Goal: Information Seeking & Learning: Learn about a topic

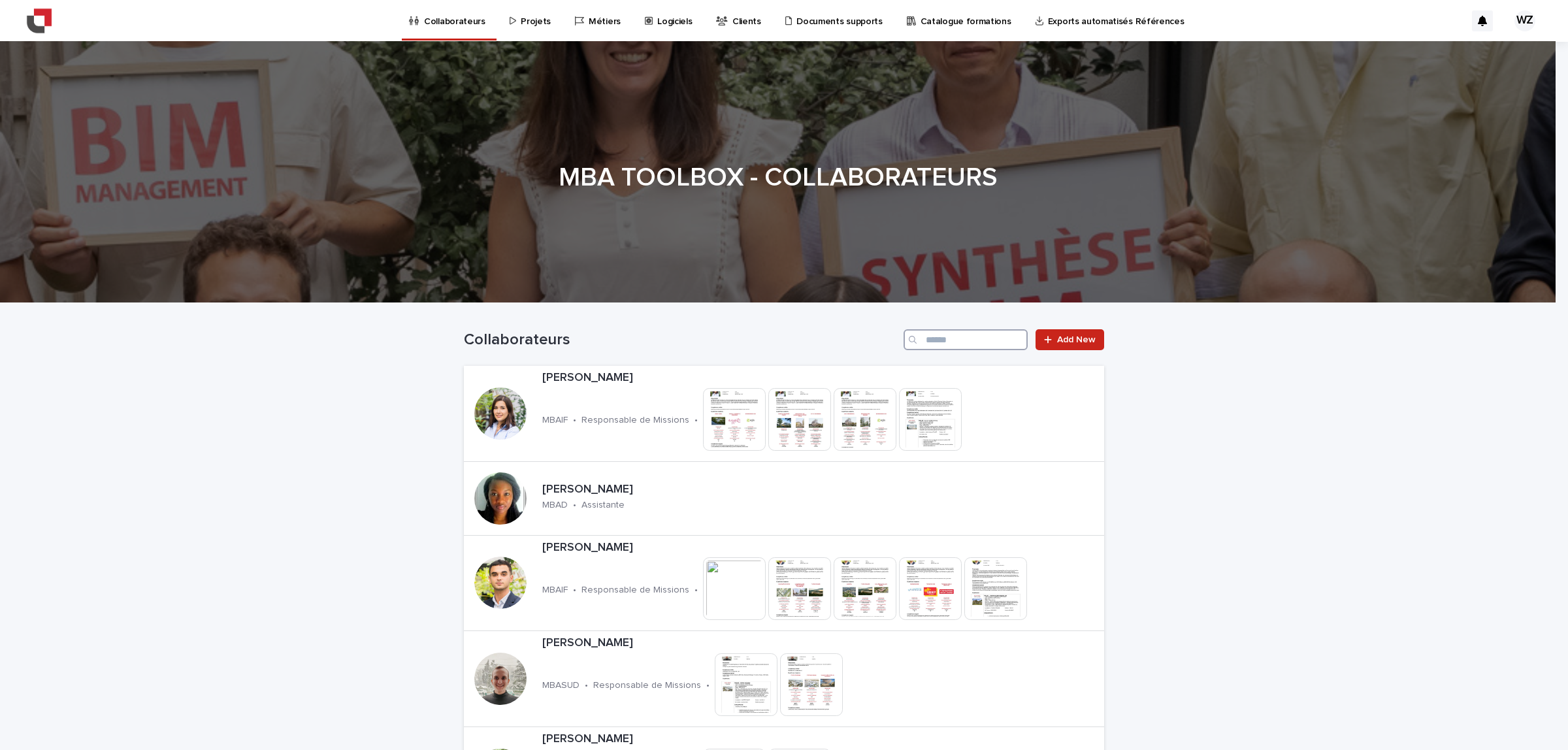
click at [923, 341] on input "Search" at bounding box center [966, 339] width 124 height 21
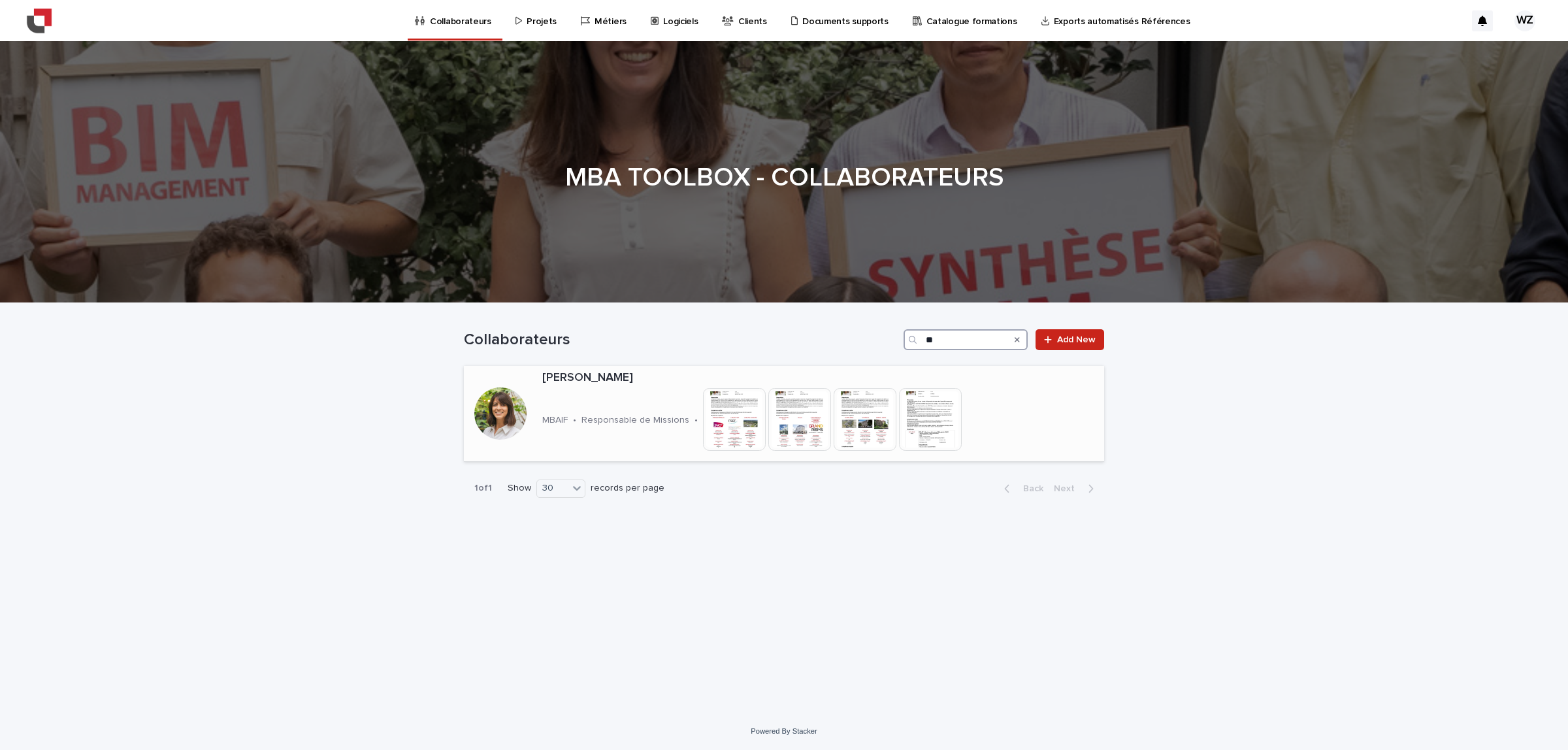
type input "**"
click at [534, 412] on div at bounding box center [500, 413] width 73 height 73
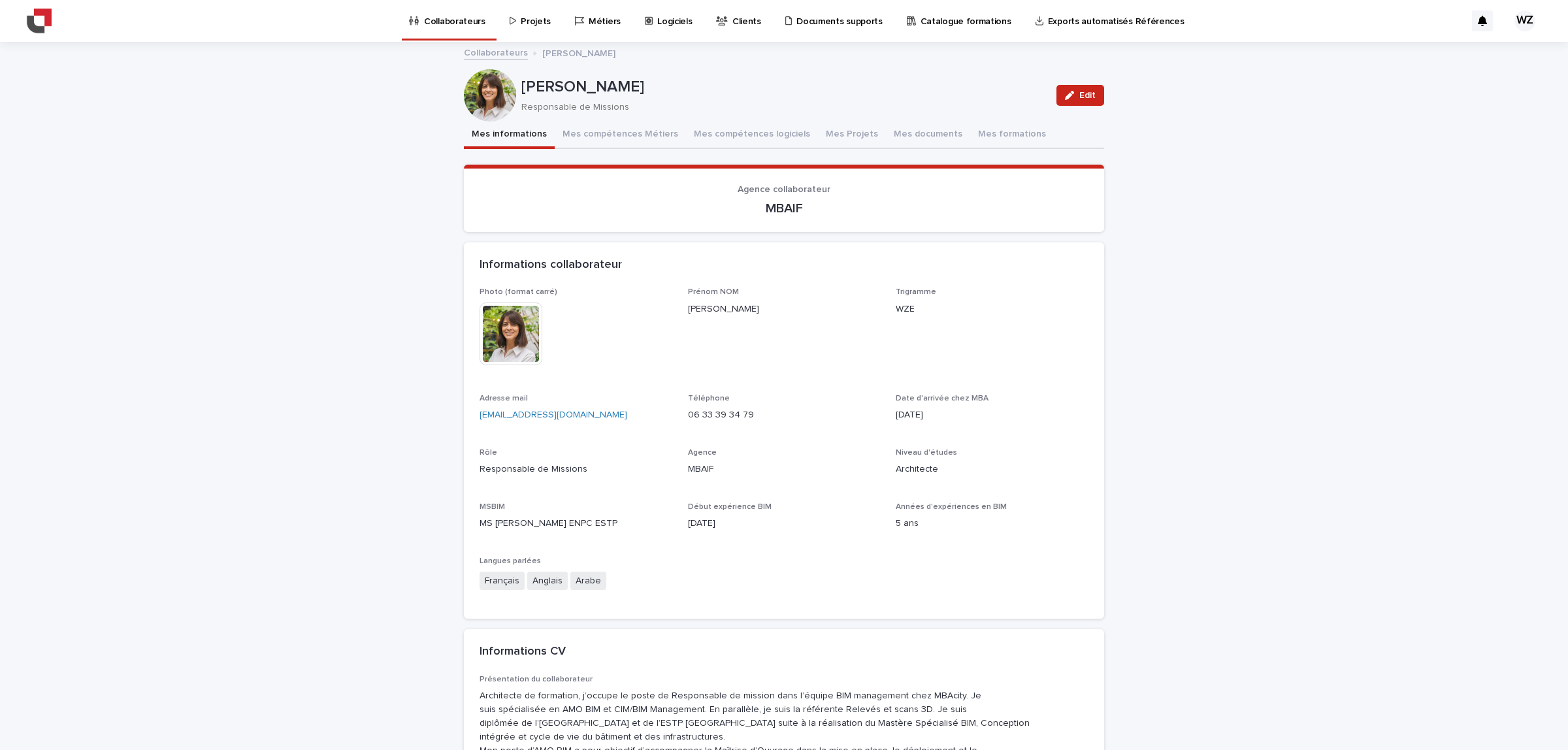
click at [485, 99] on div at bounding box center [490, 95] width 52 height 52
click at [913, 134] on button "Mes documents" at bounding box center [928, 135] width 85 height 28
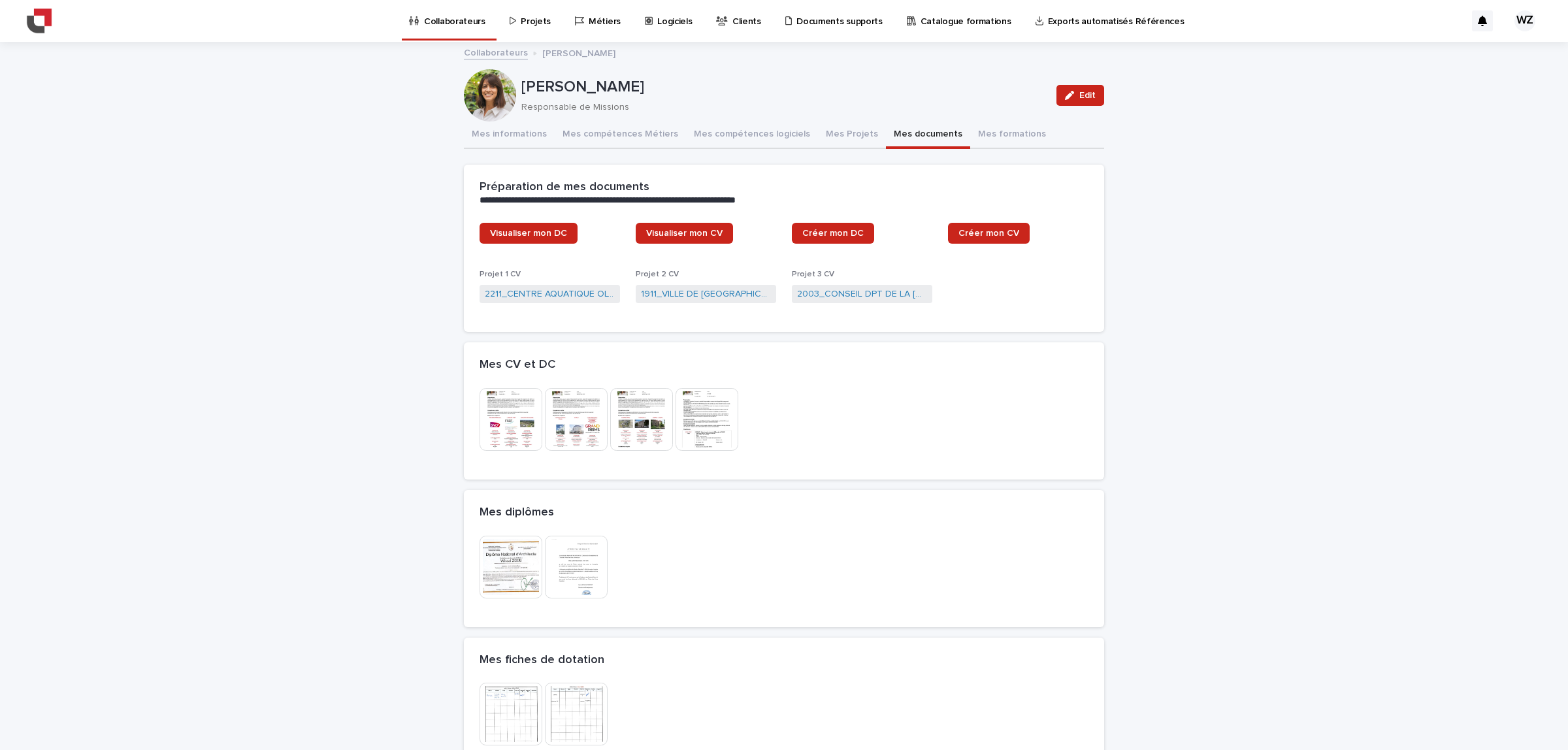
click at [557, 436] on img at bounding box center [576, 420] width 63 height 63
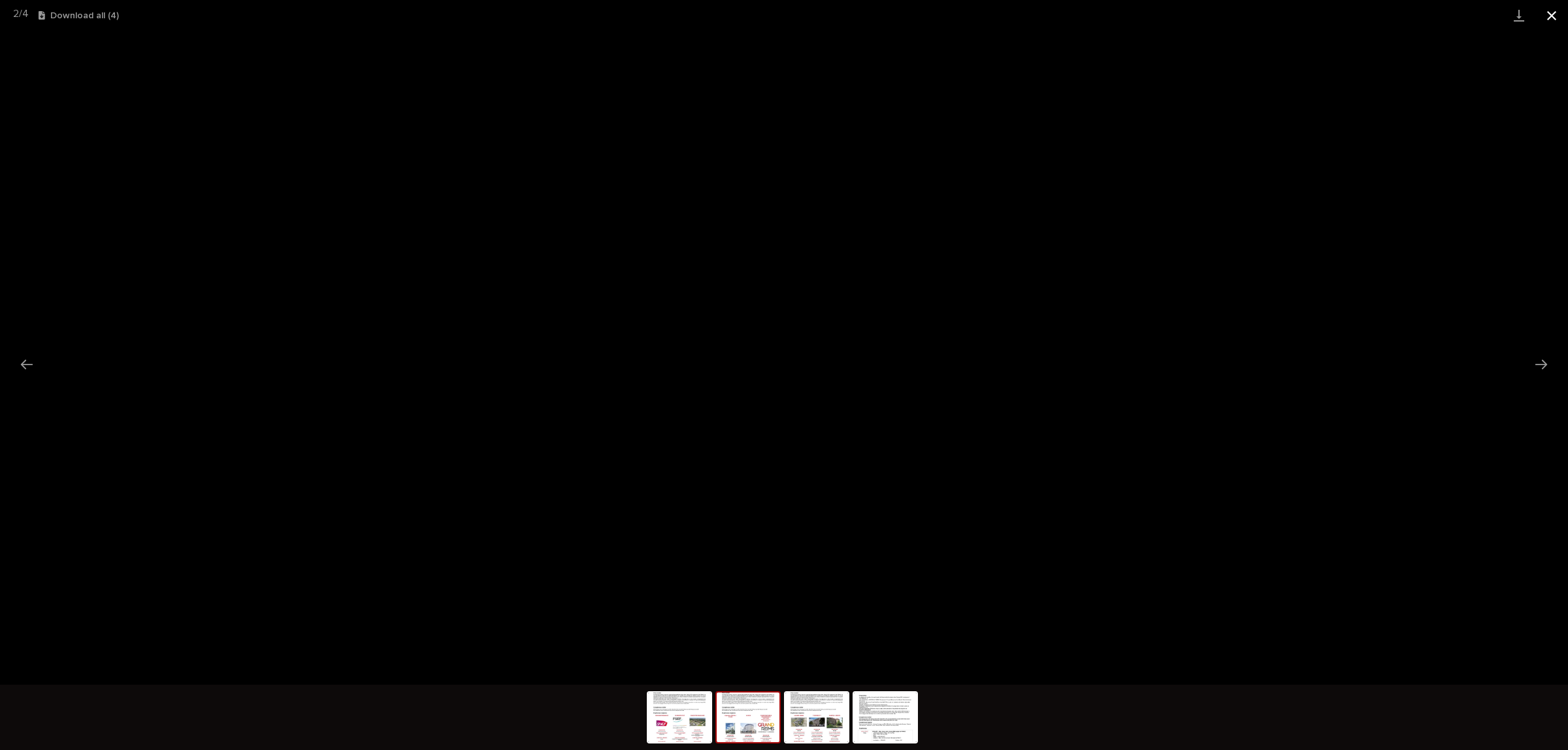
click at [1546, 18] on button "Close gallery" at bounding box center [1552, 15] width 32 height 31
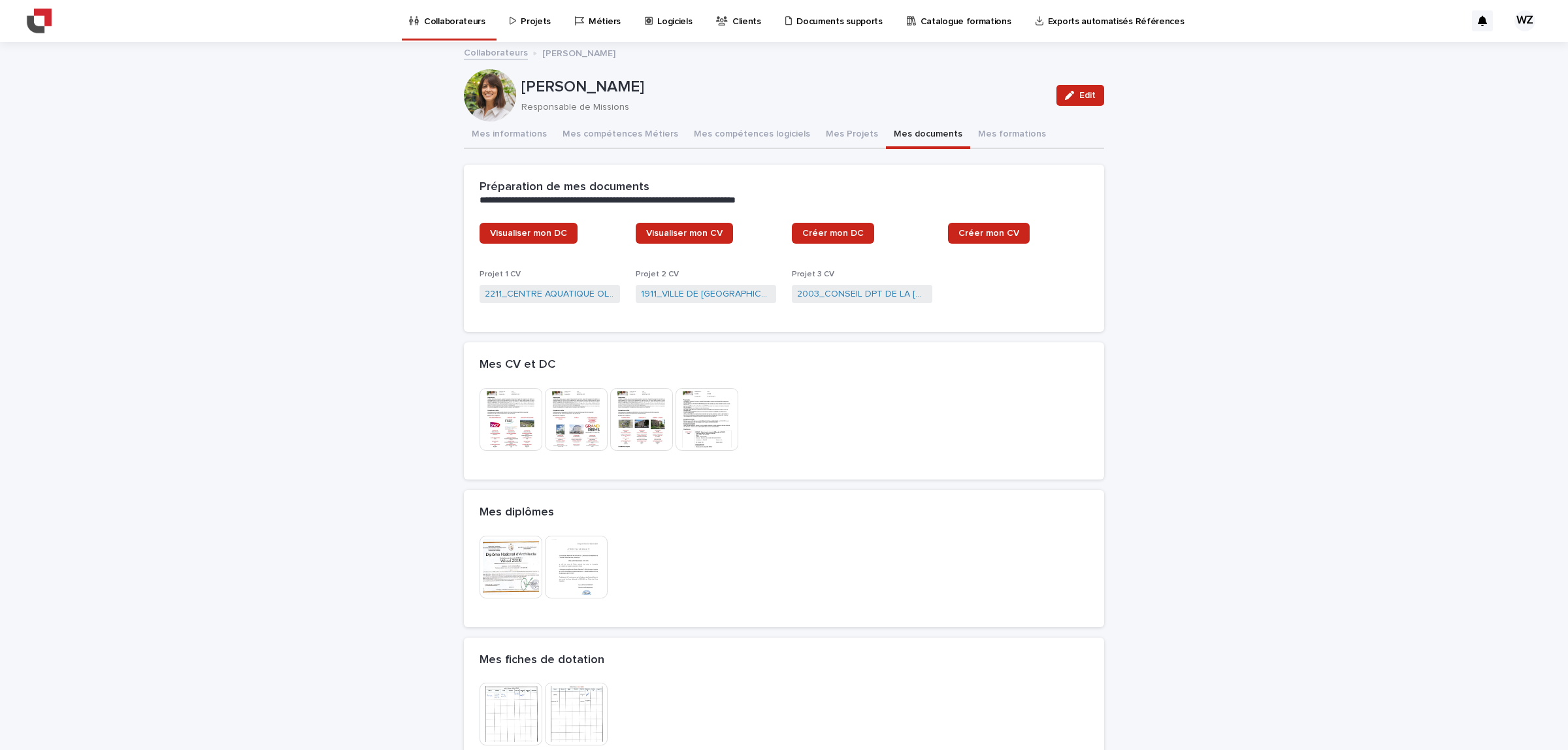
click at [498, 416] on img at bounding box center [511, 420] width 63 height 63
click at [690, 293] on link "1911_VILLE DE [GEOGRAPHIC_DATA] 18_AMO BIM" at bounding box center [706, 294] width 130 height 13
click at [641, 422] on img at bounding box center [642, 420] width 63 height 63
click at [662, 426] on img at bounding box center [642, 420] width 63 height 63
click at [819, 130] on button "Mes Projets" at bounding box center [852, 135] width 68 height 28
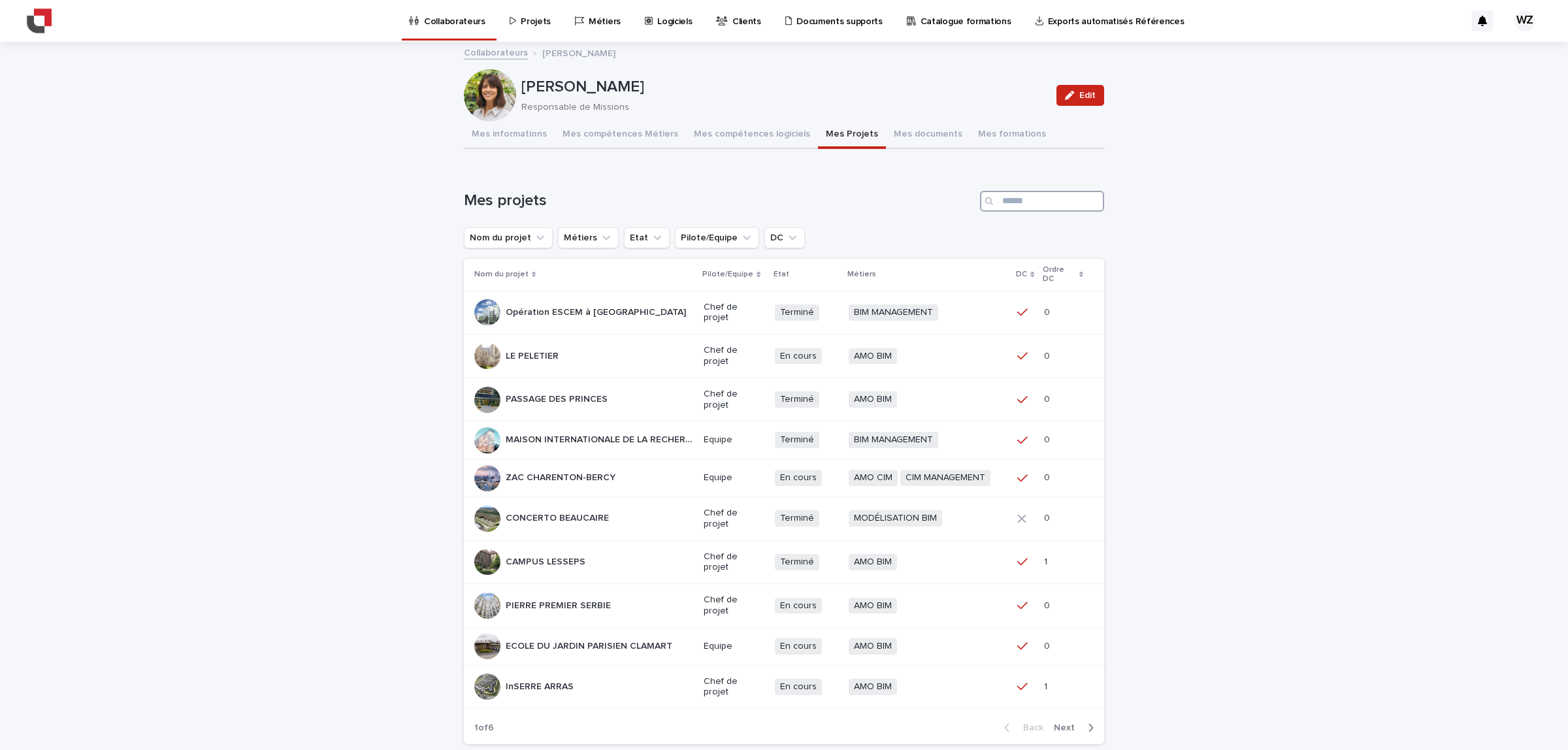
click at [1043, 203] on input "Search" at bounding box center [1042, 201] width 124 height 21
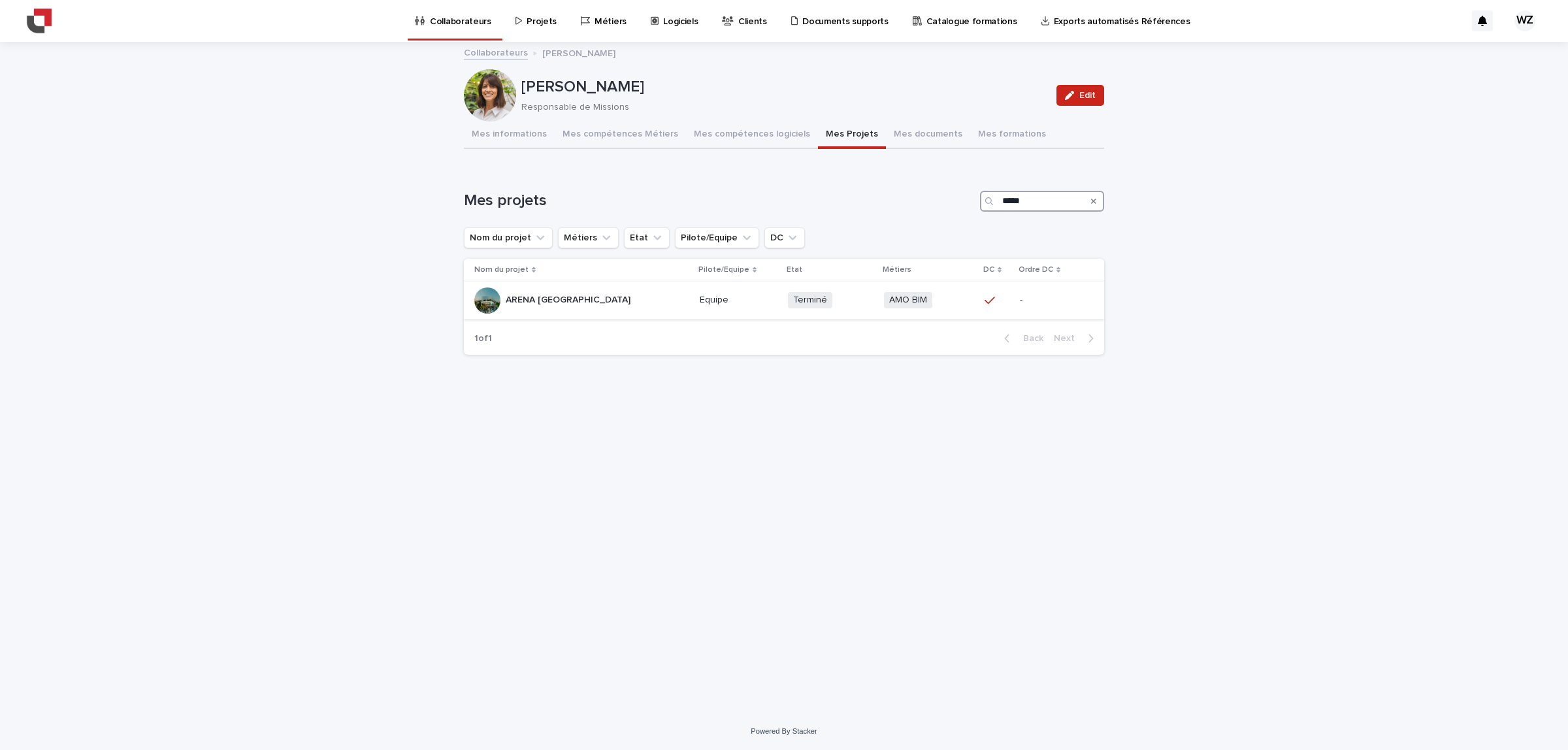
type input "*****"
click at [604, 295] on p "ARENA [GEOGRAPHIC_DATA]" at bounding box center [569, 299] width 128 height 13
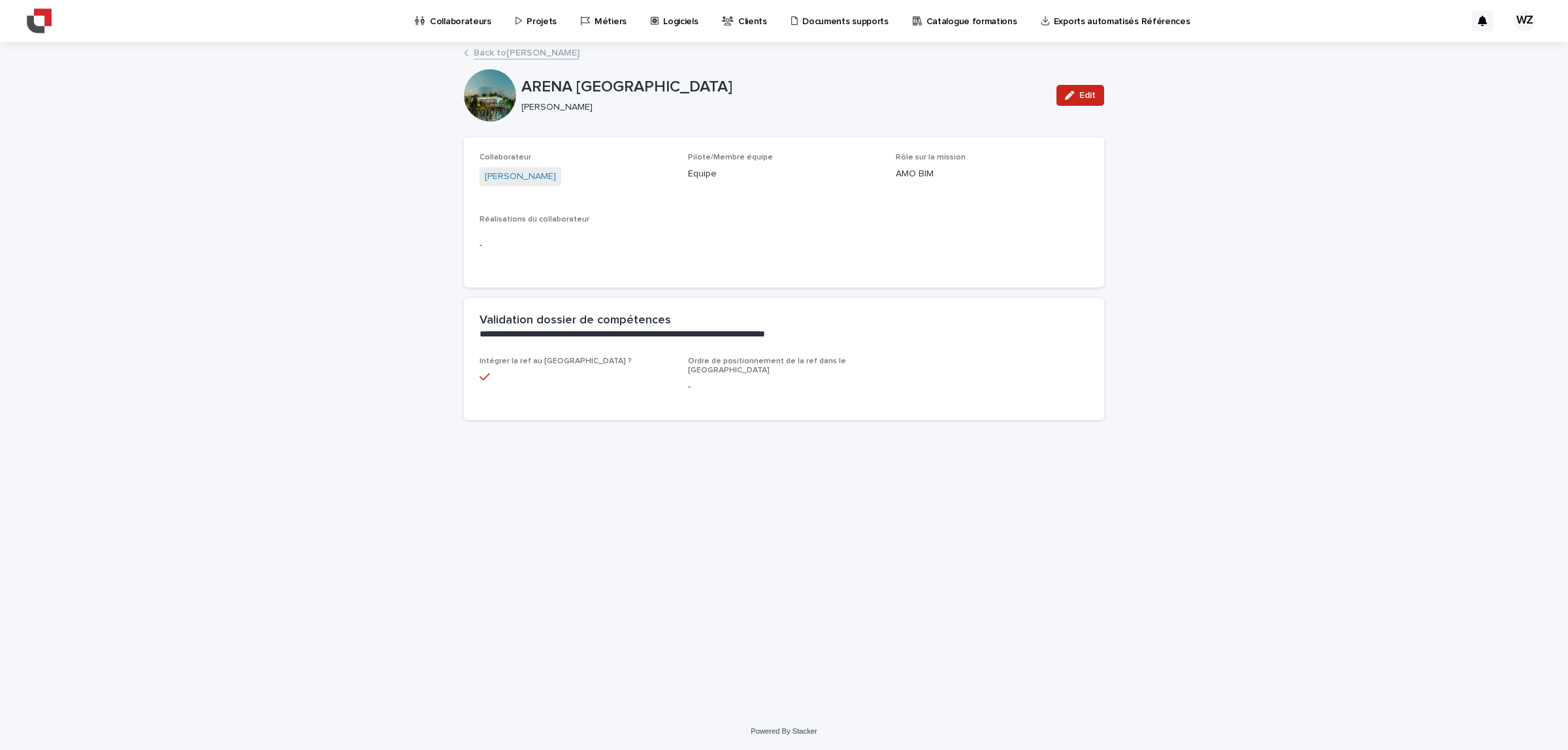
click at [536, 23] on p "Projets" at bounding box center [541, 13] width 30 height 28
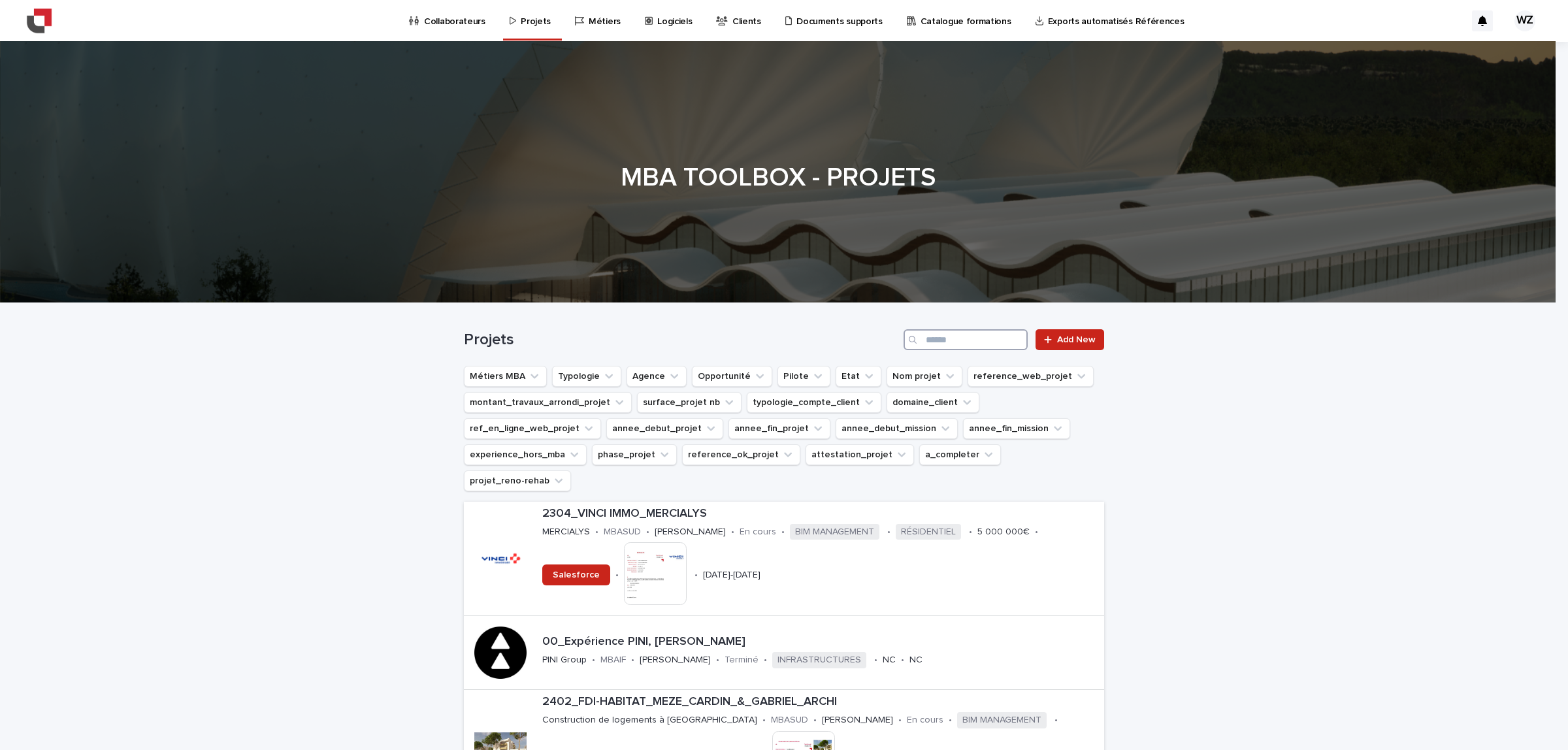
click at [929, 340] on input "Search" at bounding box center [966, 339] width 124 height 21
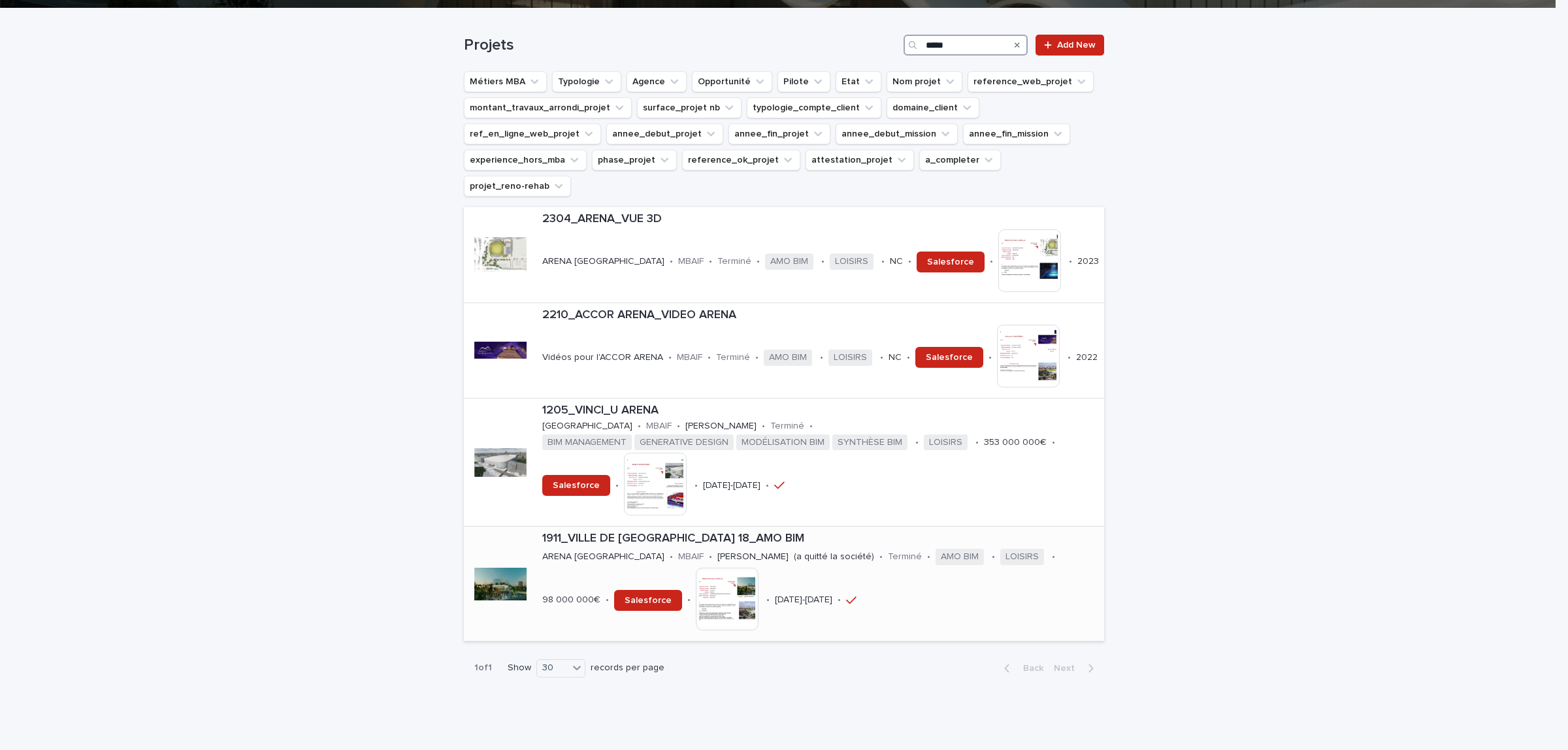
scroll to position [320, 0]
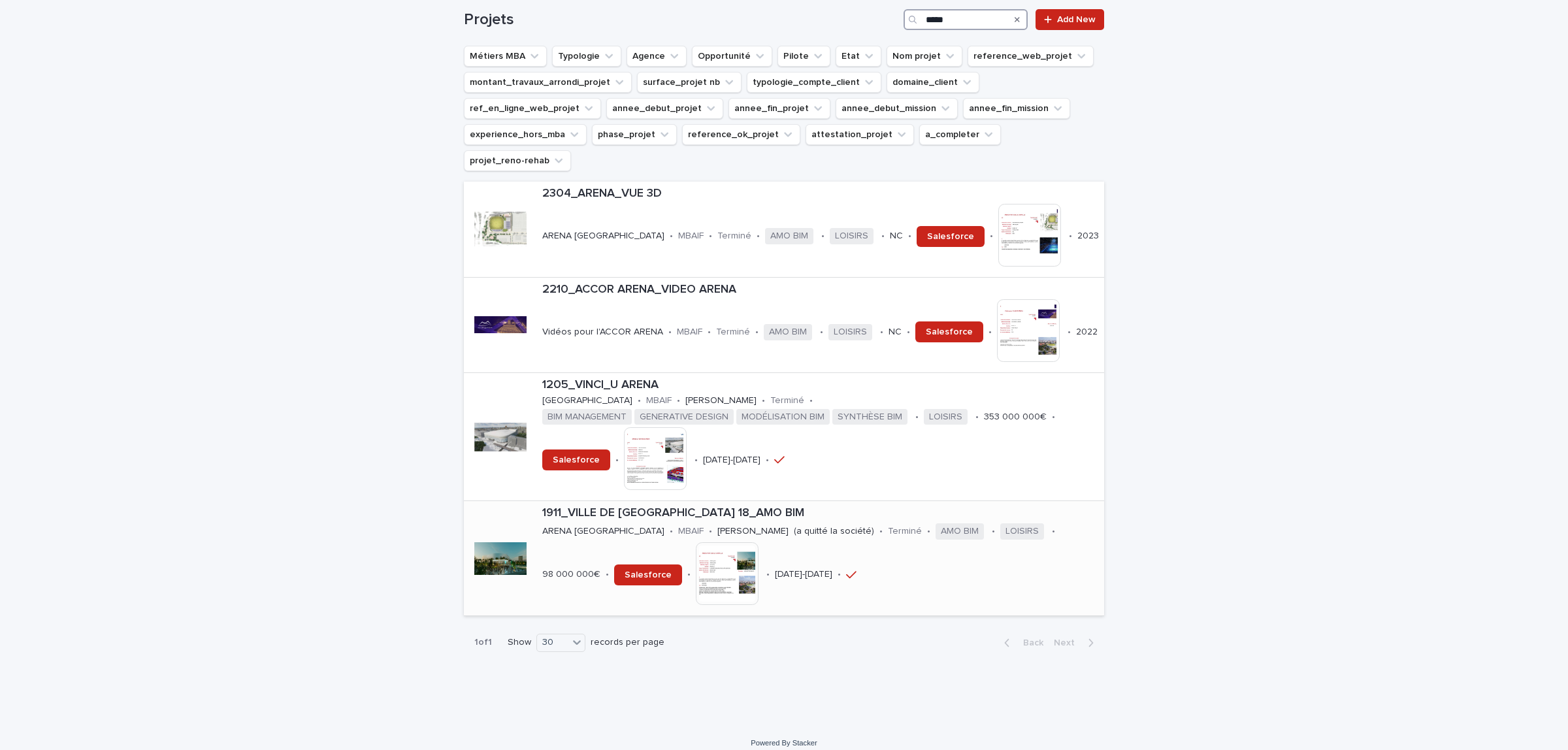
type input "*****"
click at [490, 534] on div at bounding box center [501, 558] width 52 height 52
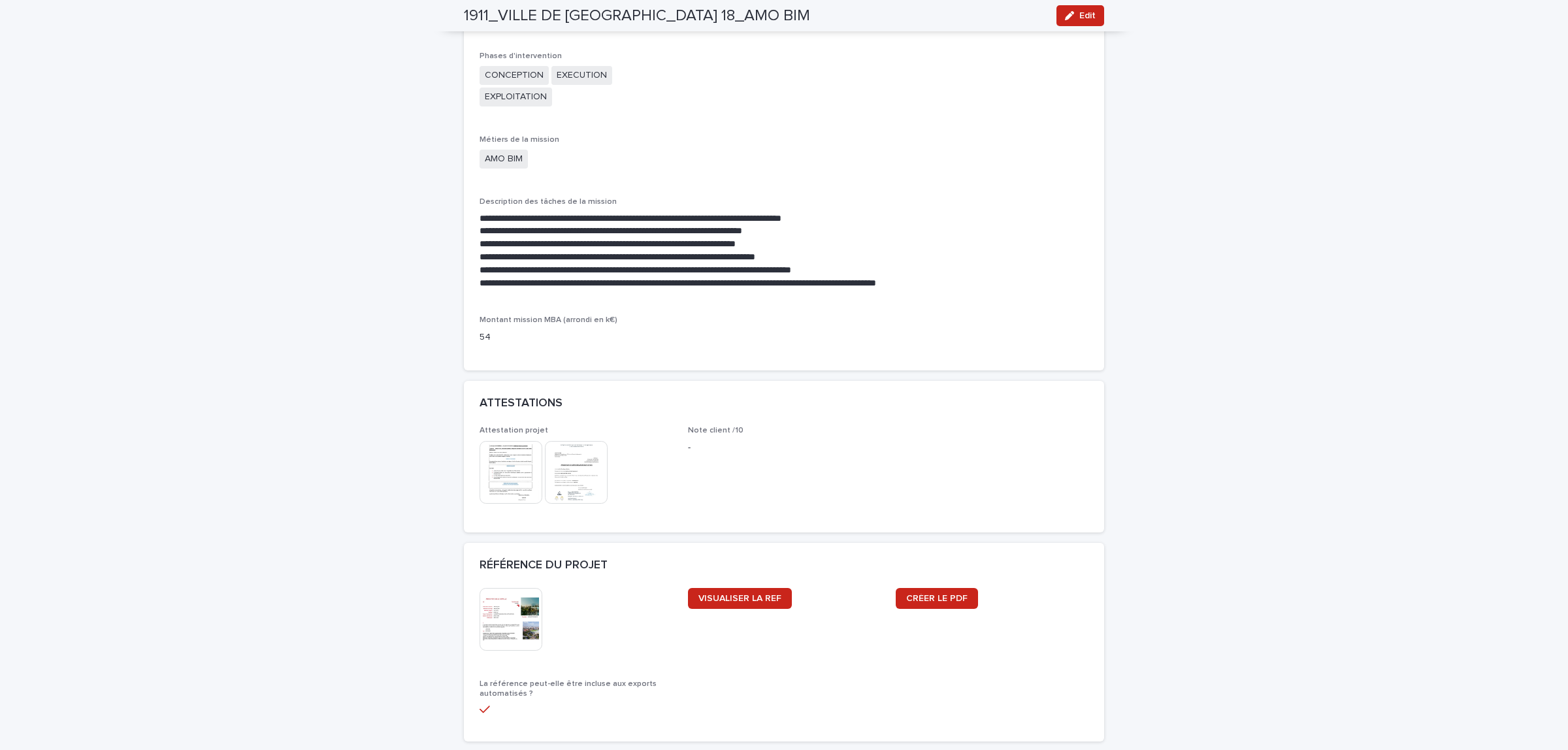
scroll to position [980, 0]
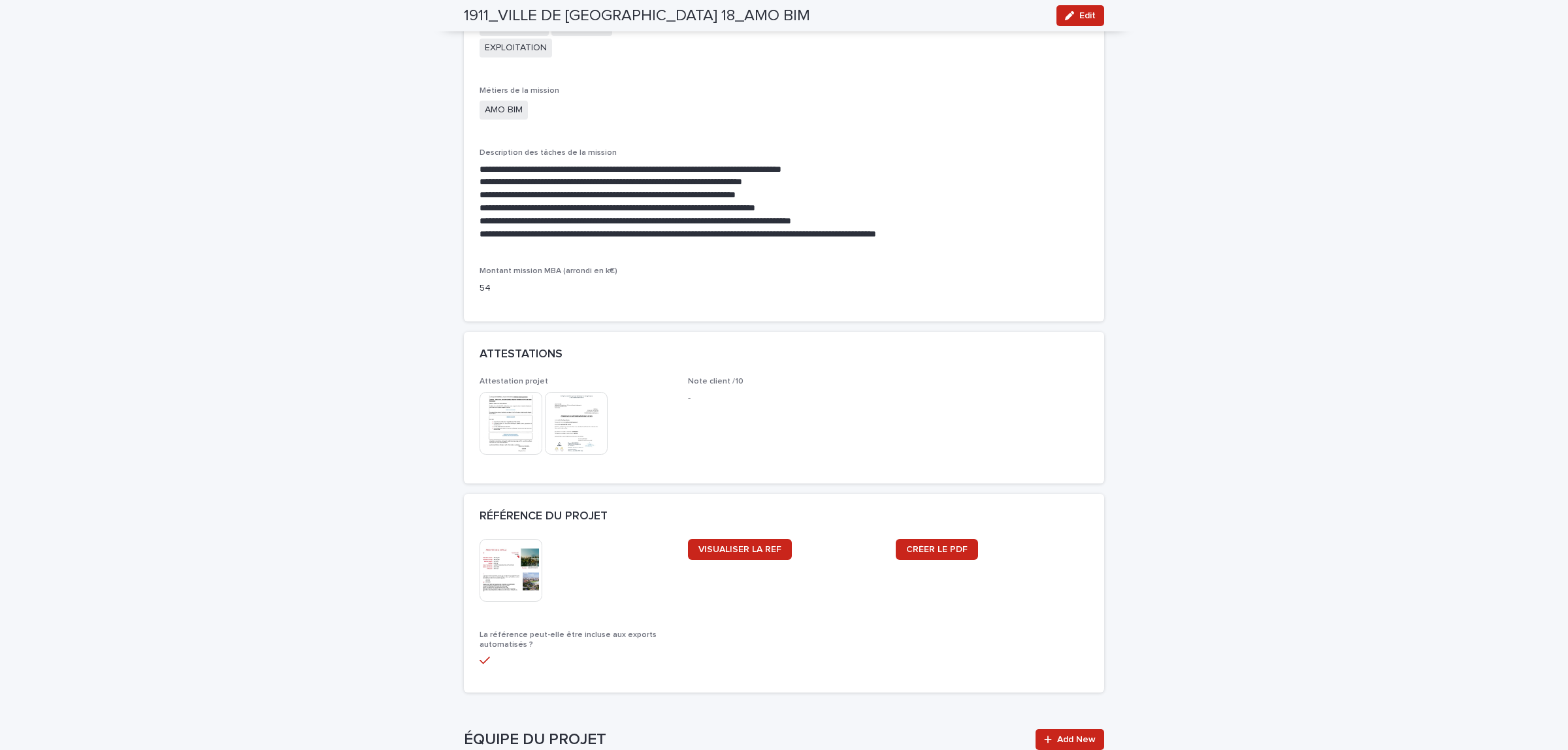
click at [500, 566] on img at bounding box center [511, 571] width 63 height 63
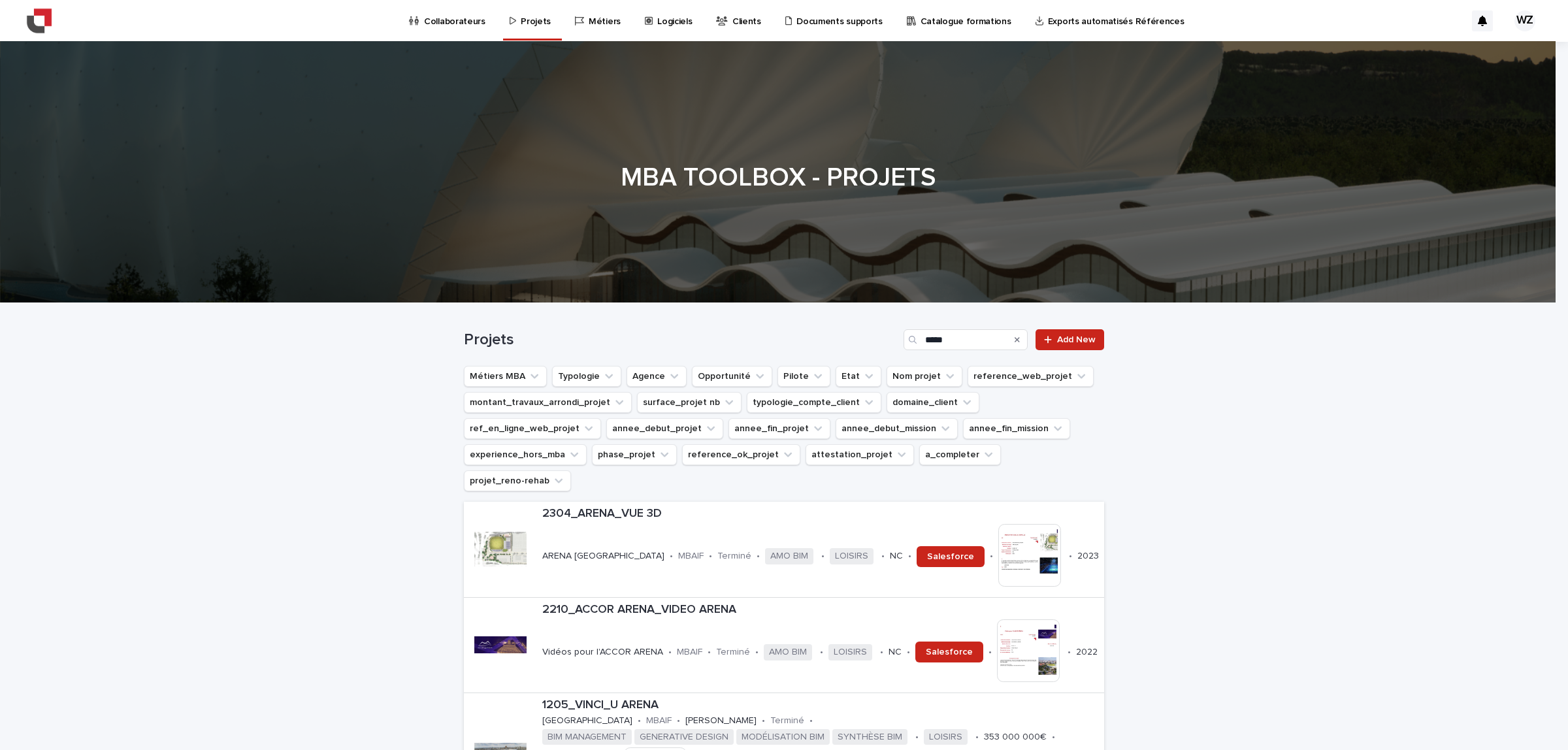
click at [464, 27] on p "Collaborateurs" at bounding box center [455, 13] width 61 height 28
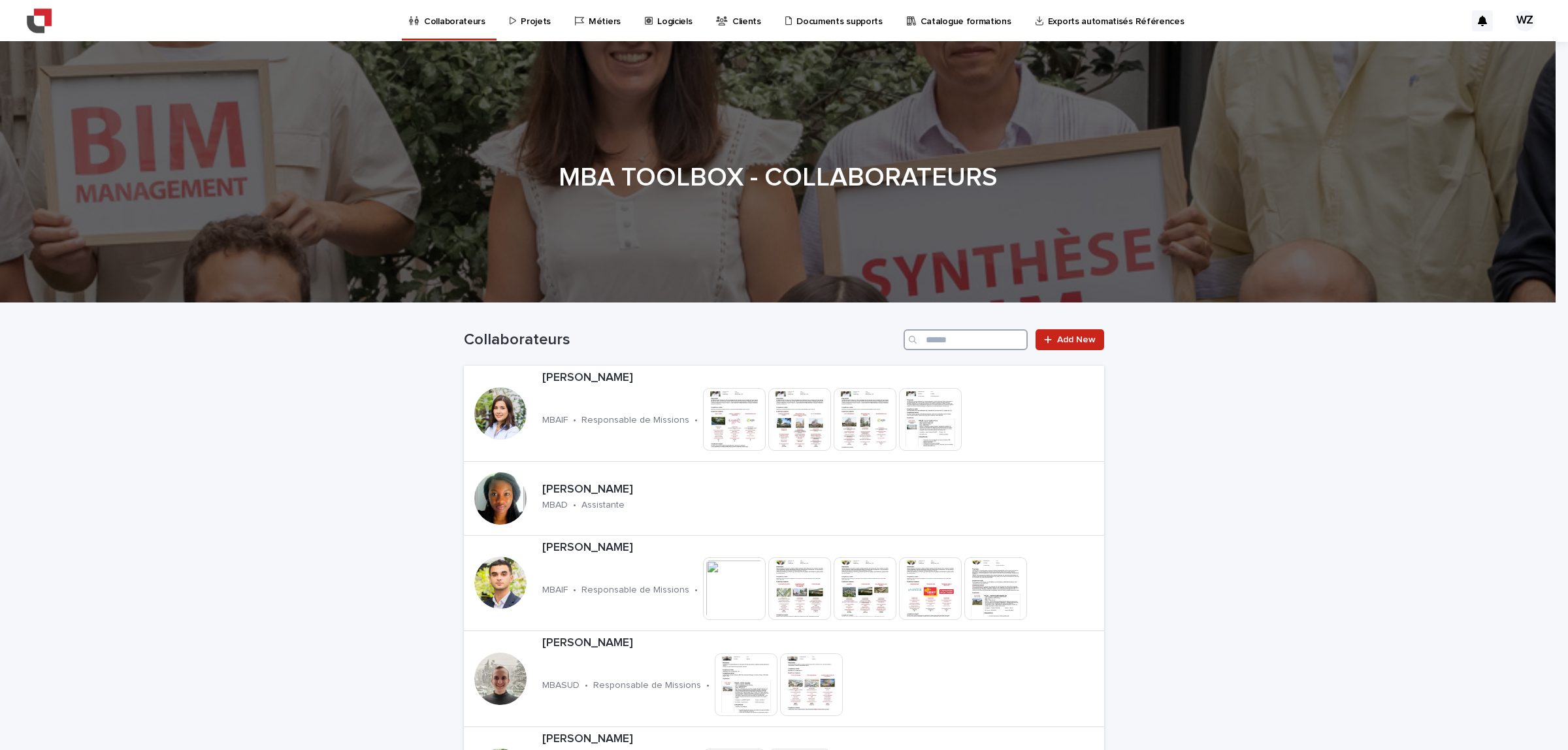
click at [948, 341] on input "Search" at bounding box center [966, 339] width 124 height 21
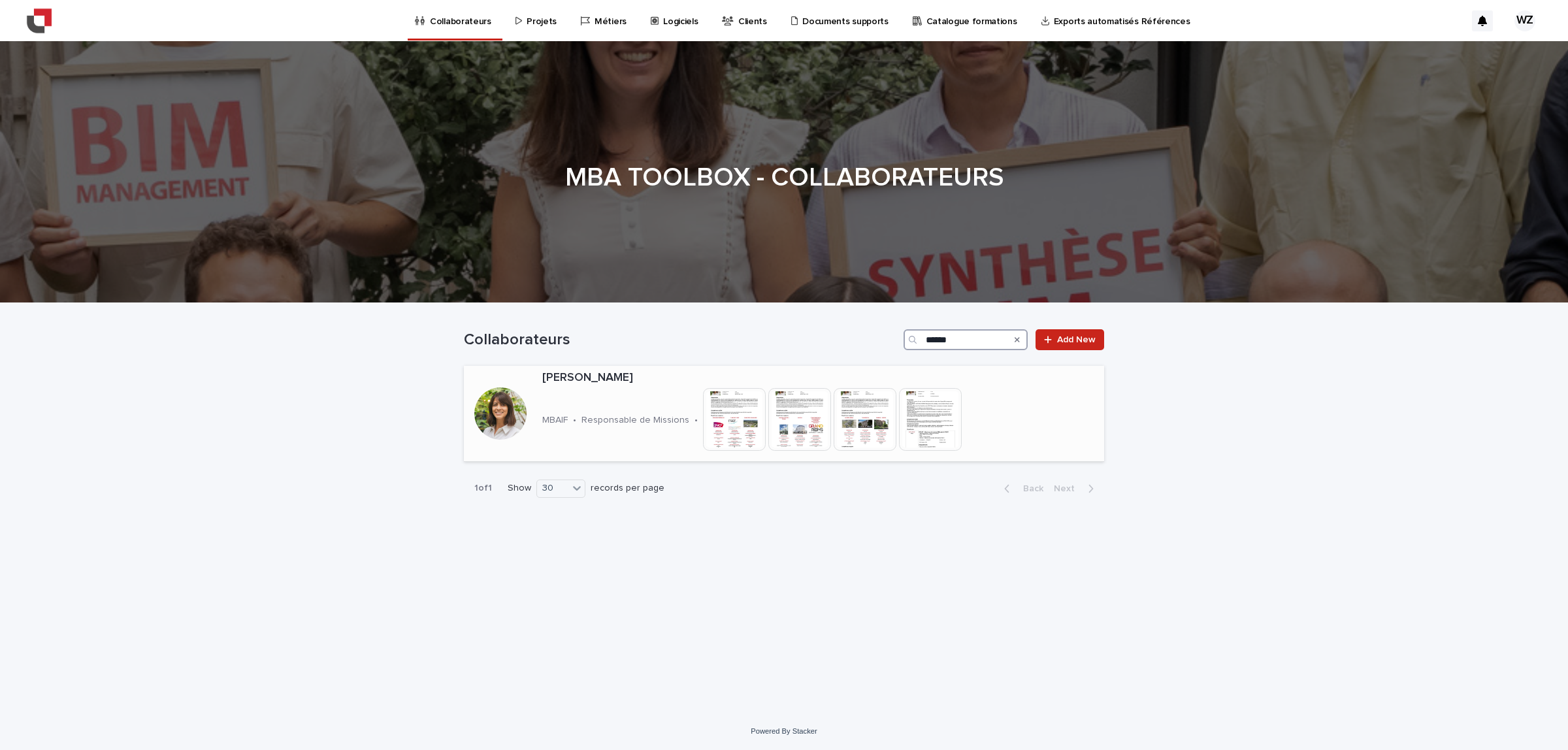
type input "******"
click at [570, 393] on div "[PERSON_NAME] MBAIF • Responsable de Missions • This file cannot be opened Down…" at bounding box center [798, 414] width 523 height 95
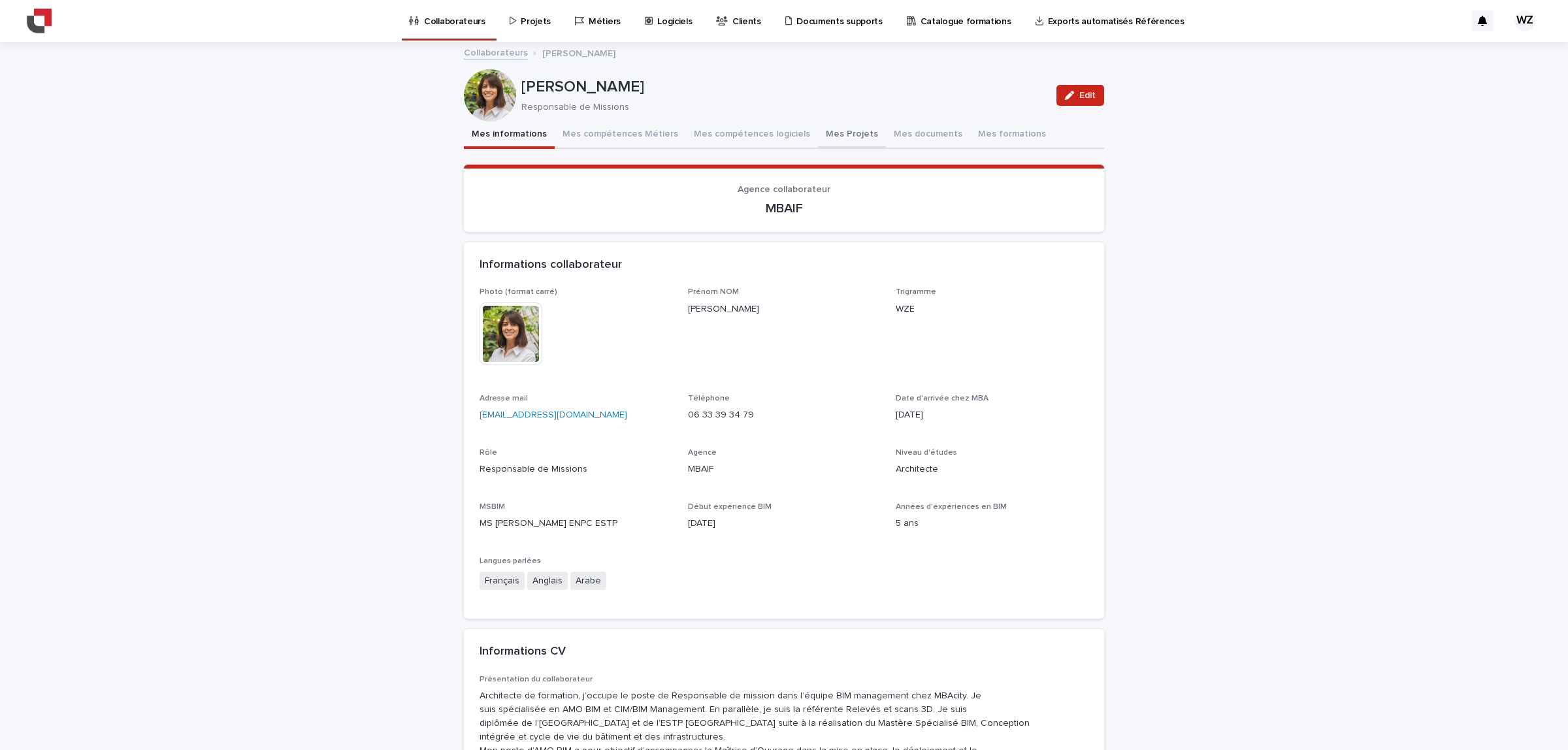
click at [842, 128] on button "Mes Projets" at bounding box center [852, 135] width 68 height 28
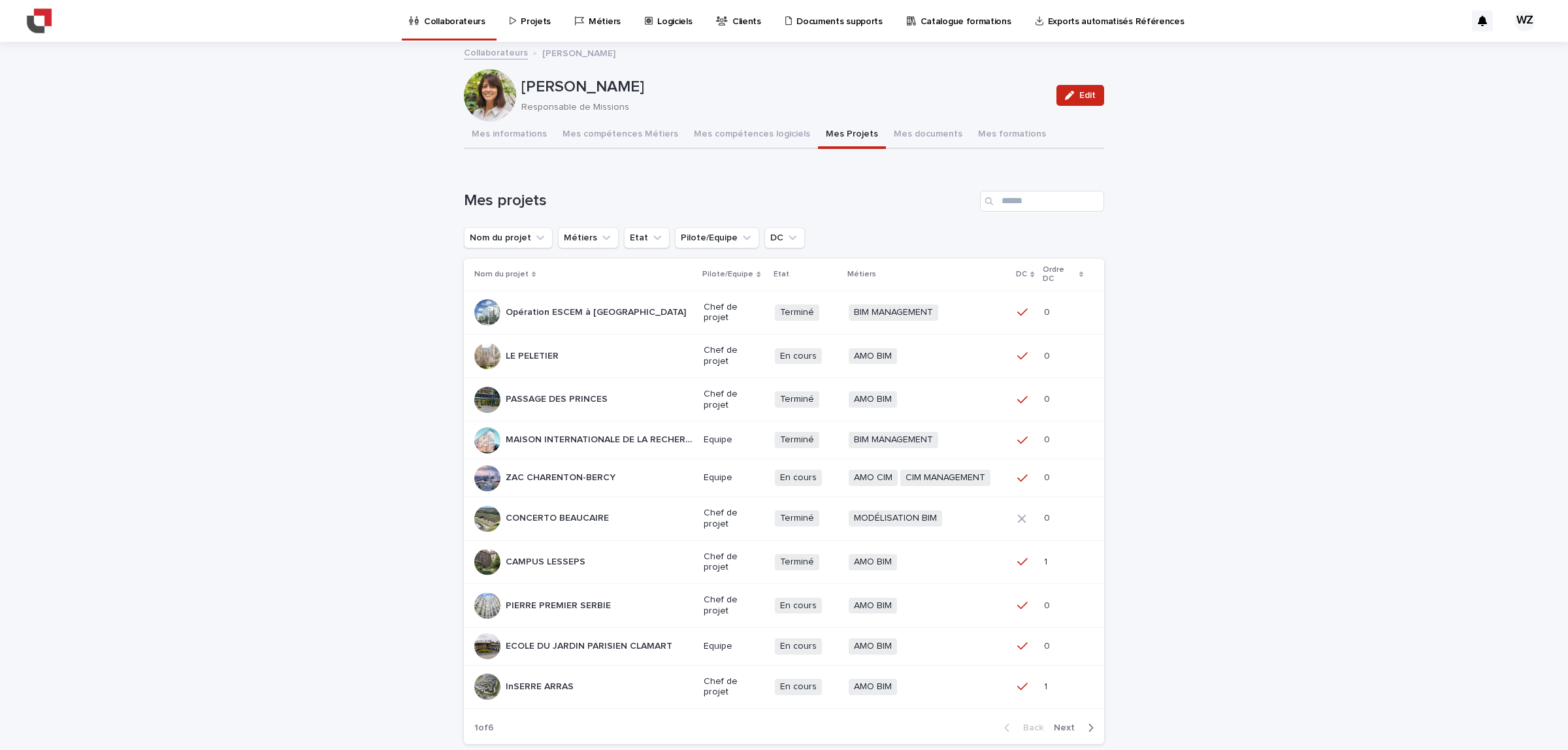
click at [1082, 722] on div "button" at bounding box center [1088, 728] width 11 height 12
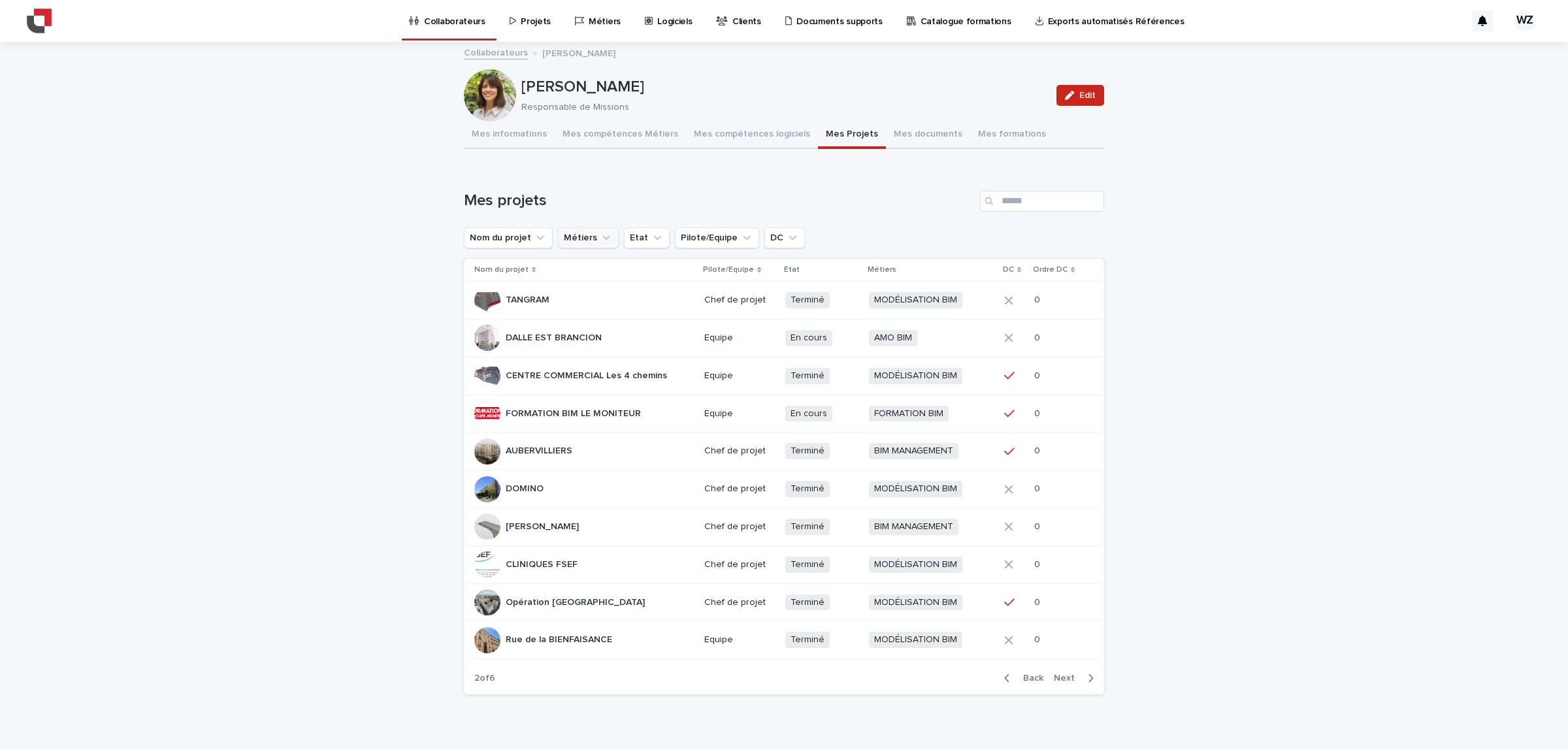
click at [570, 240] on button "Métiers" at bounding box center [589, 237] width 61 height 21
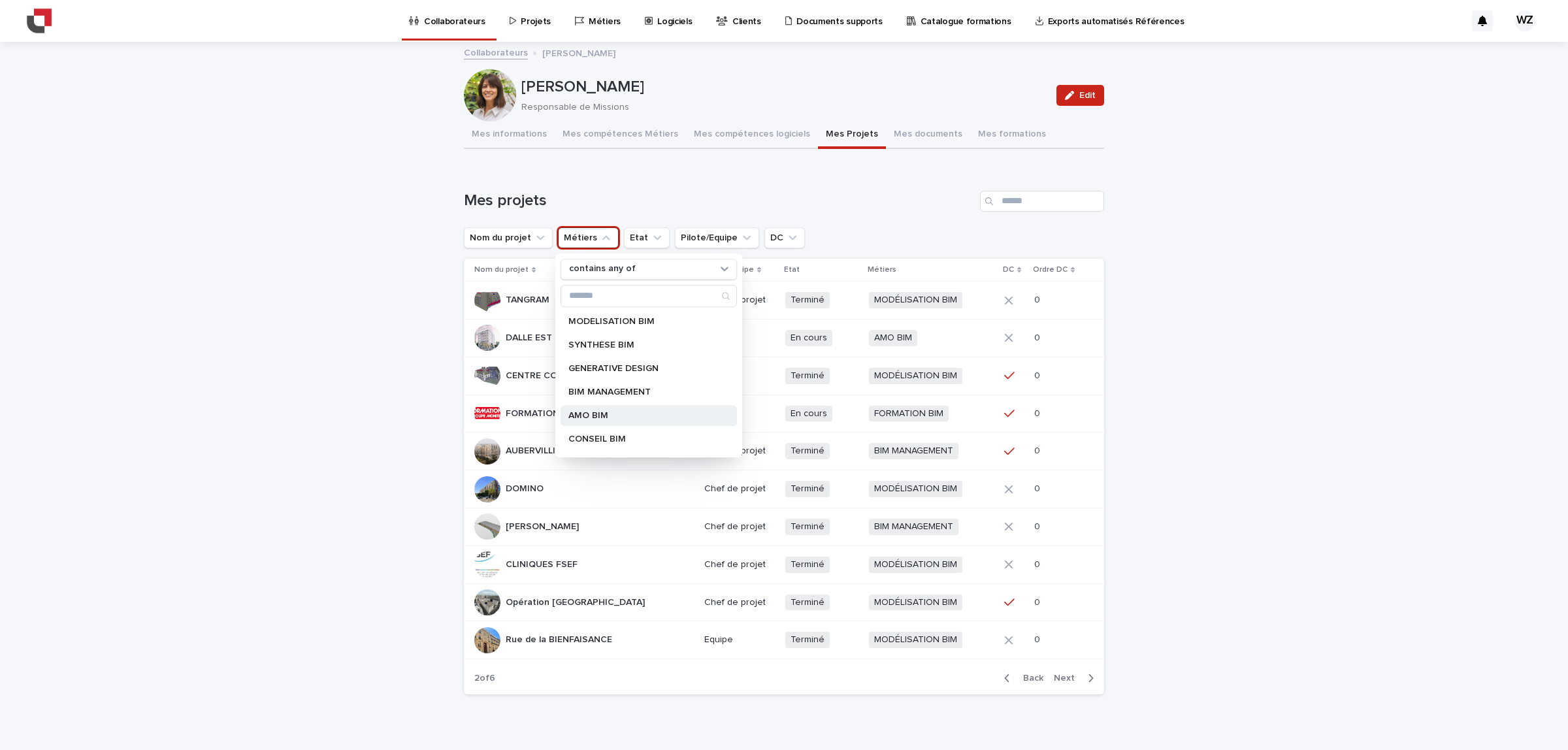
click at [599, 410] on div "AMO BIM" at bounding box center [649, 415] width 176 height 21
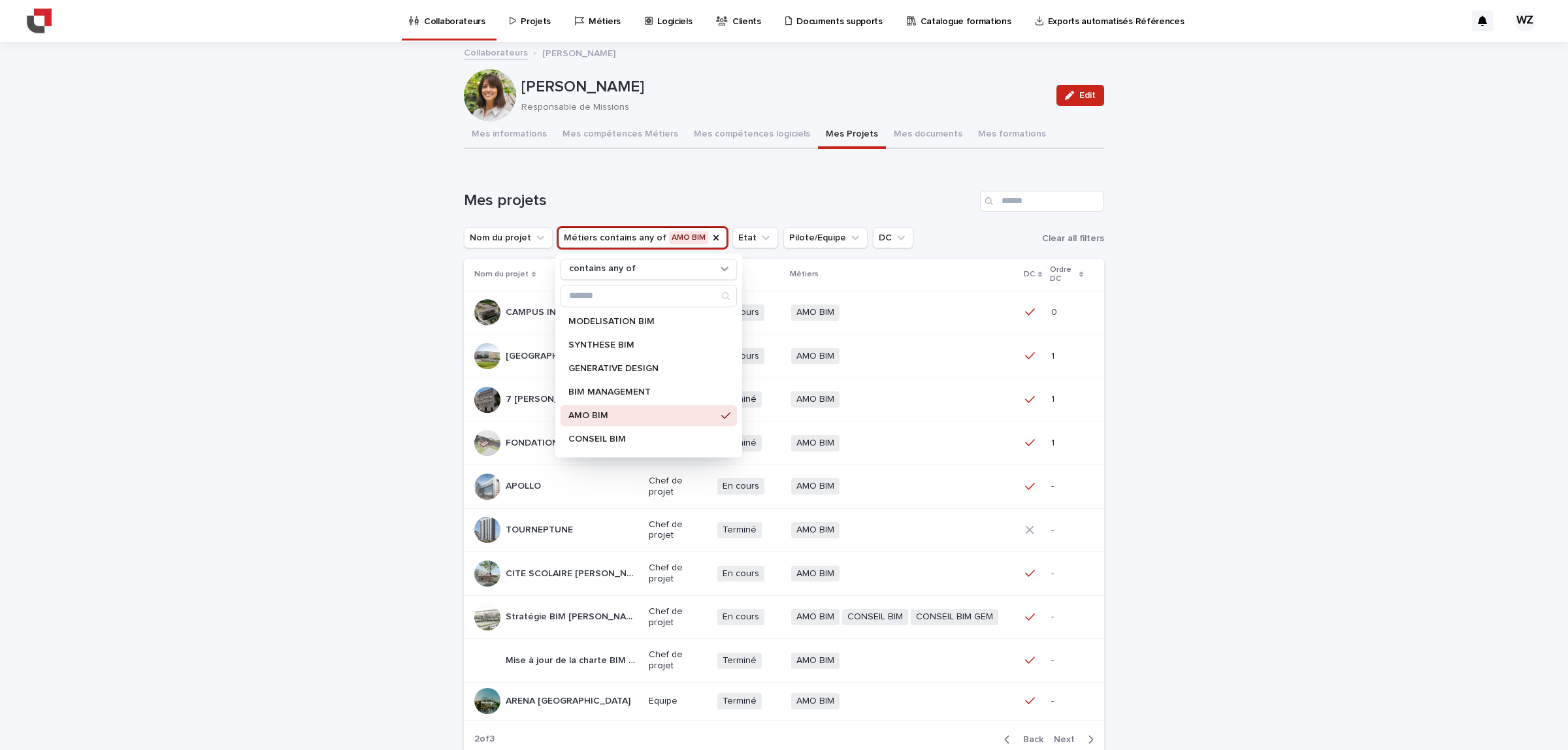
click at [1164, 420] on div "Loading... Saving… Loading... Saving… [PERSON_NAME] Edit [PERSON_NAME] Responsa…" at bounding box center [784, 437] width 1568 height 789
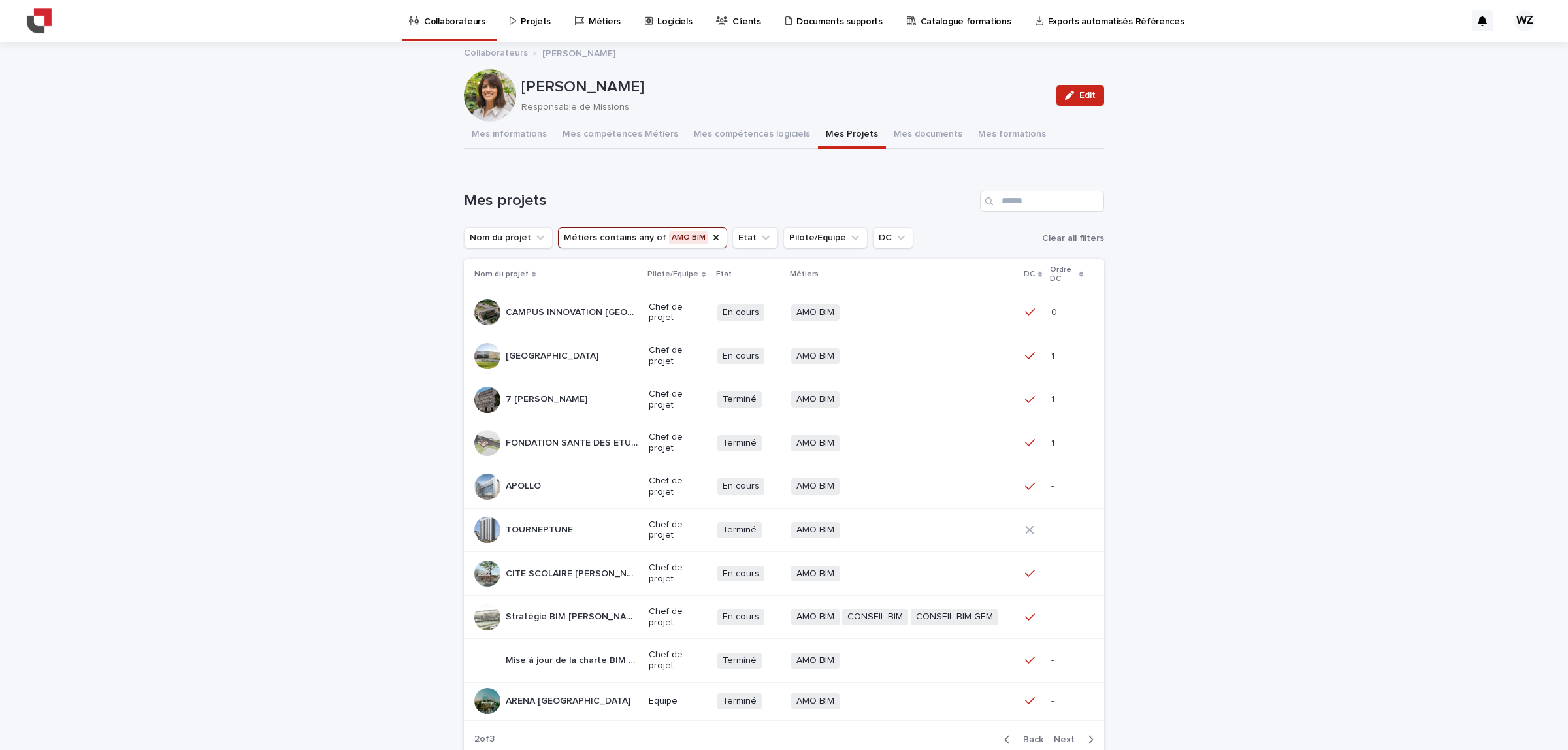
drag, startPoint x: 563, startPoint y: 490, endPoint x: 392, endPoint y: 513, distance: 172.5
click at [392, 513] on div "Loading... Saving… Loading... Saving… [PERSON_NAME] Edit [PERSON_NAME] Responsa…" at bounding box center [784, 437] width 1568 height 789
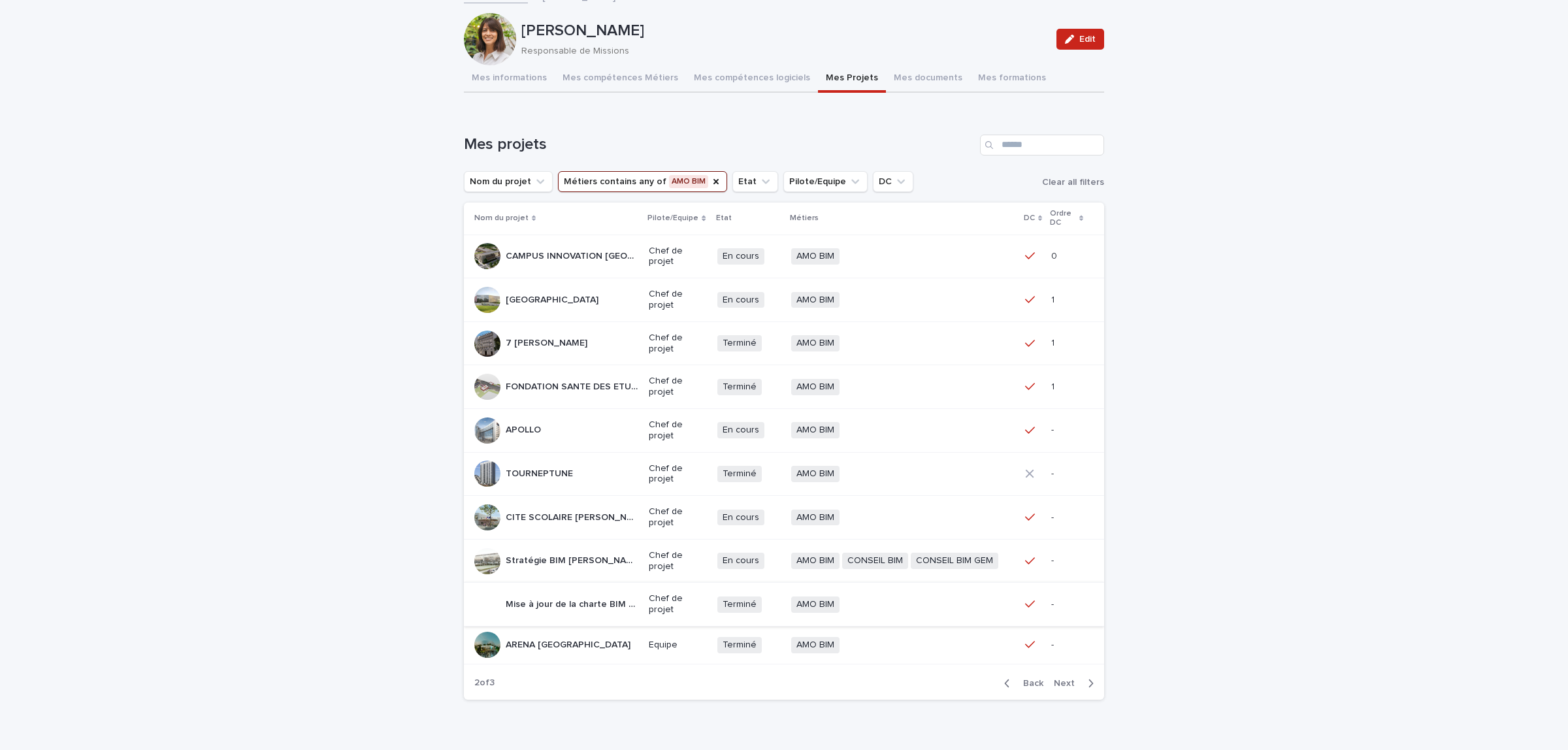
scroll to position [82, 0]
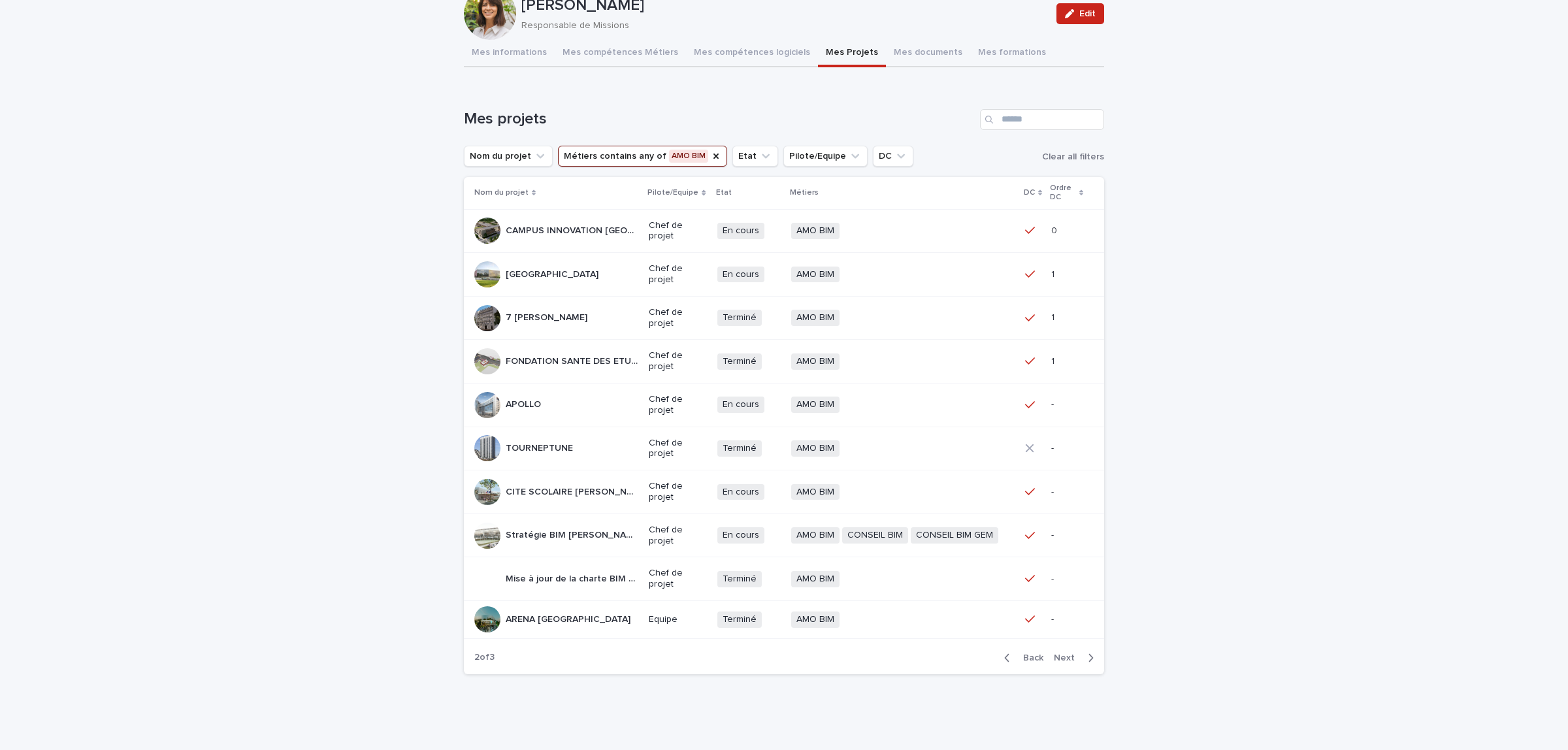
click at [543, 537] on p "Stratégie BIM [PERSON_NAME]" at bounding box center [573, 533] width 135 height 13
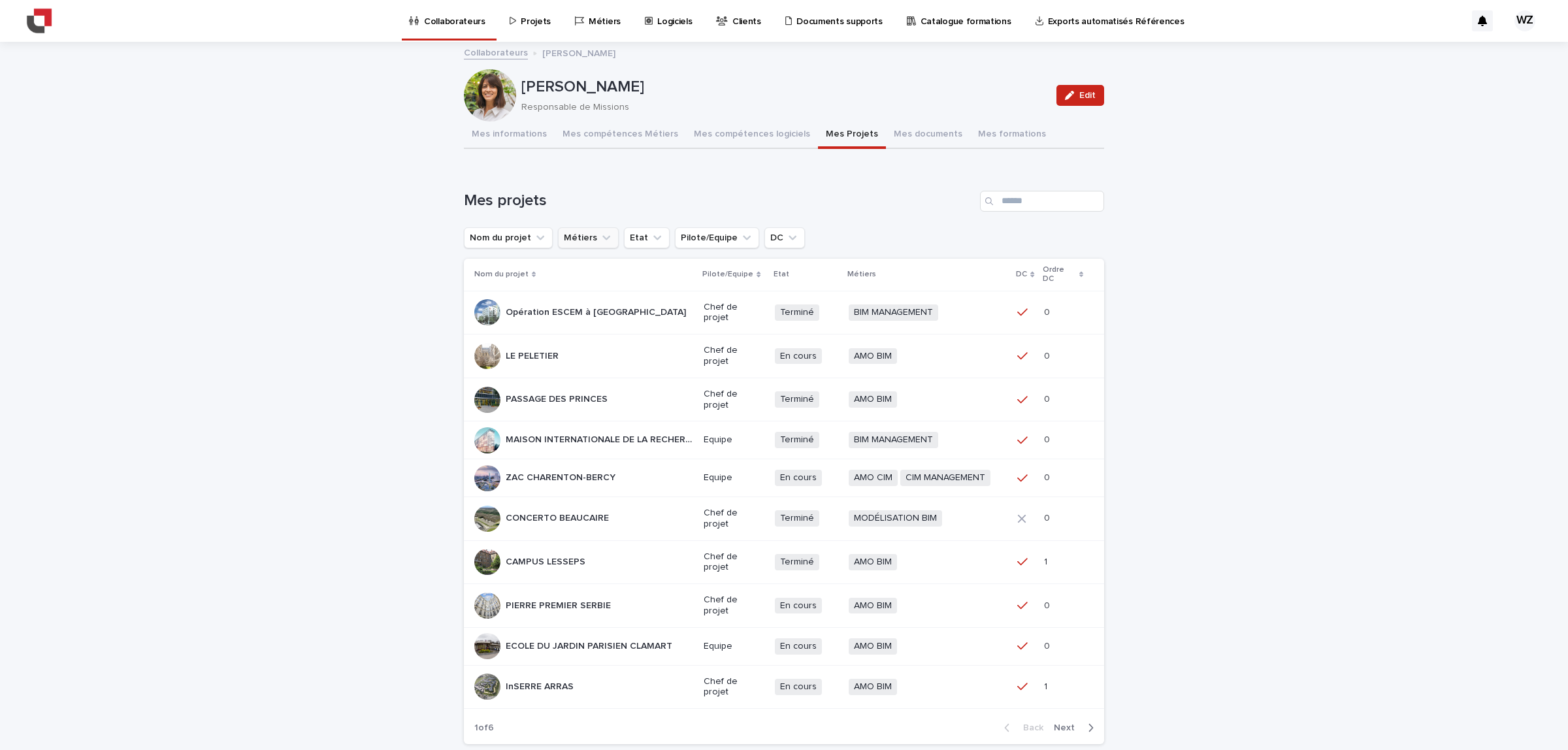
click at [580, 237] on button "Métiers" at bounding box center [589, 237] width 61 height 21
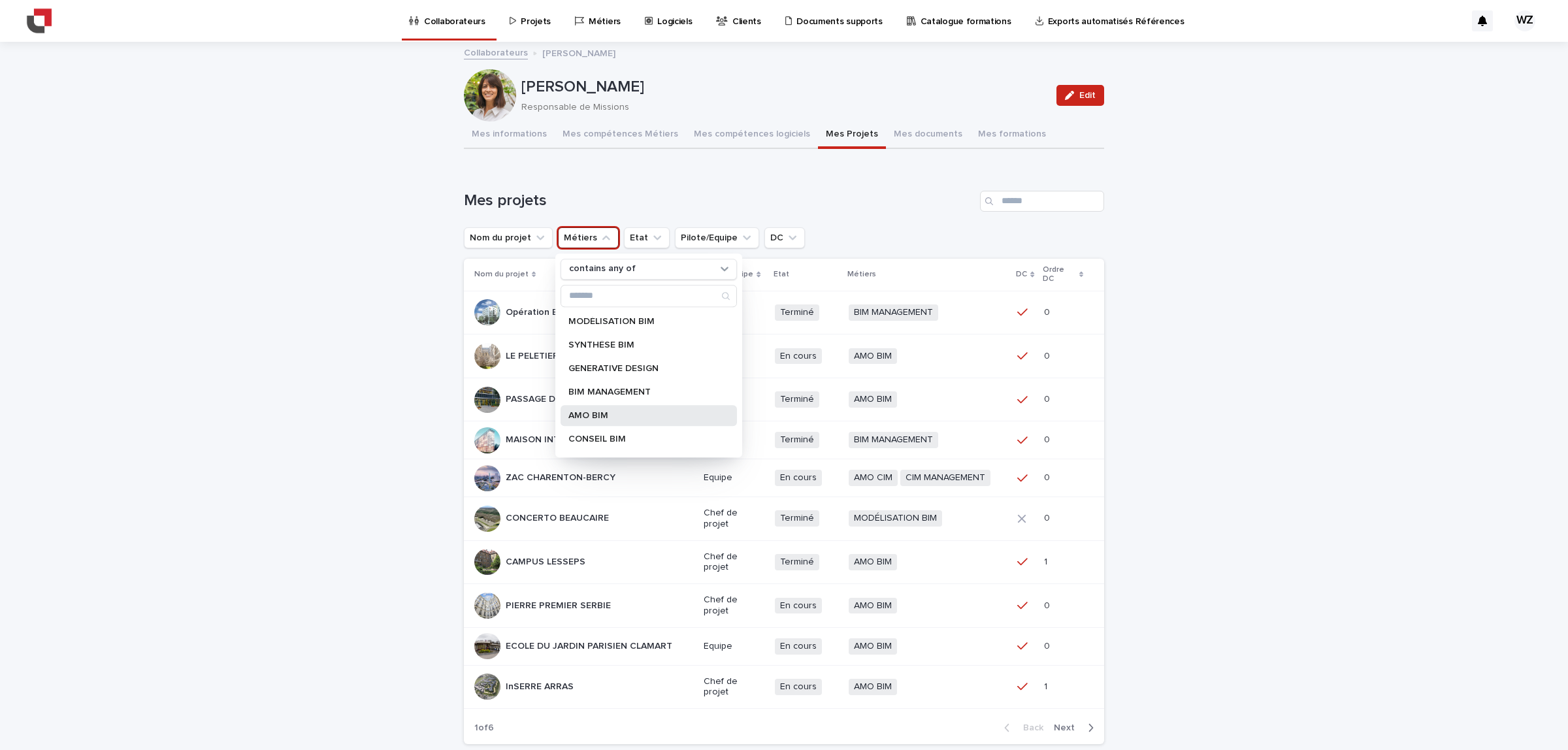
click at [599, 414] on p "AMO BIM" at bounding box center [642, 415] width 147 height 9
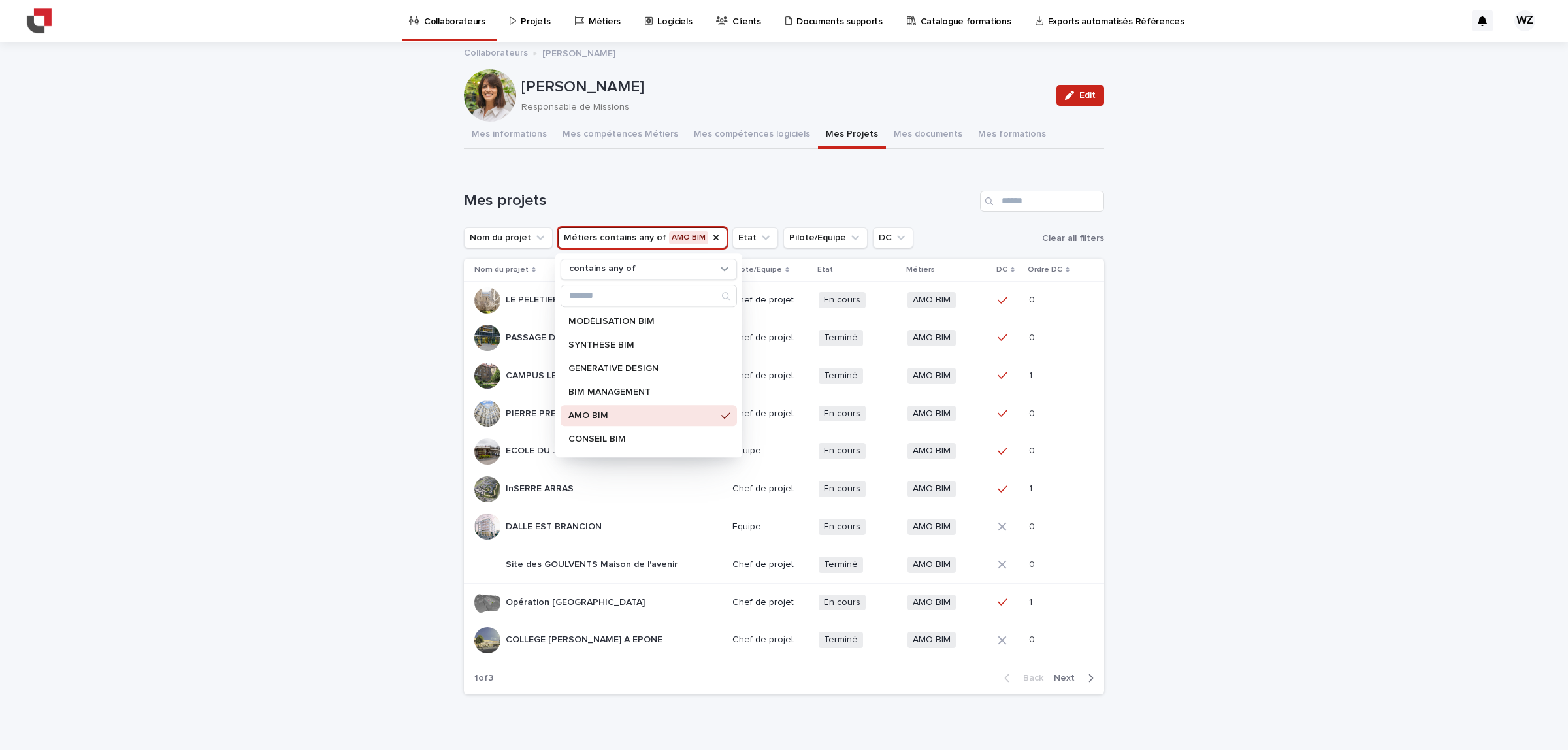
click at [1176, 619] on div "Loading... Saving… Loading... Saving… [PERSON_NAME] Edit [PERSON_NAME] Responsa…" at bounding box center [784, 406] width 1568 height 728
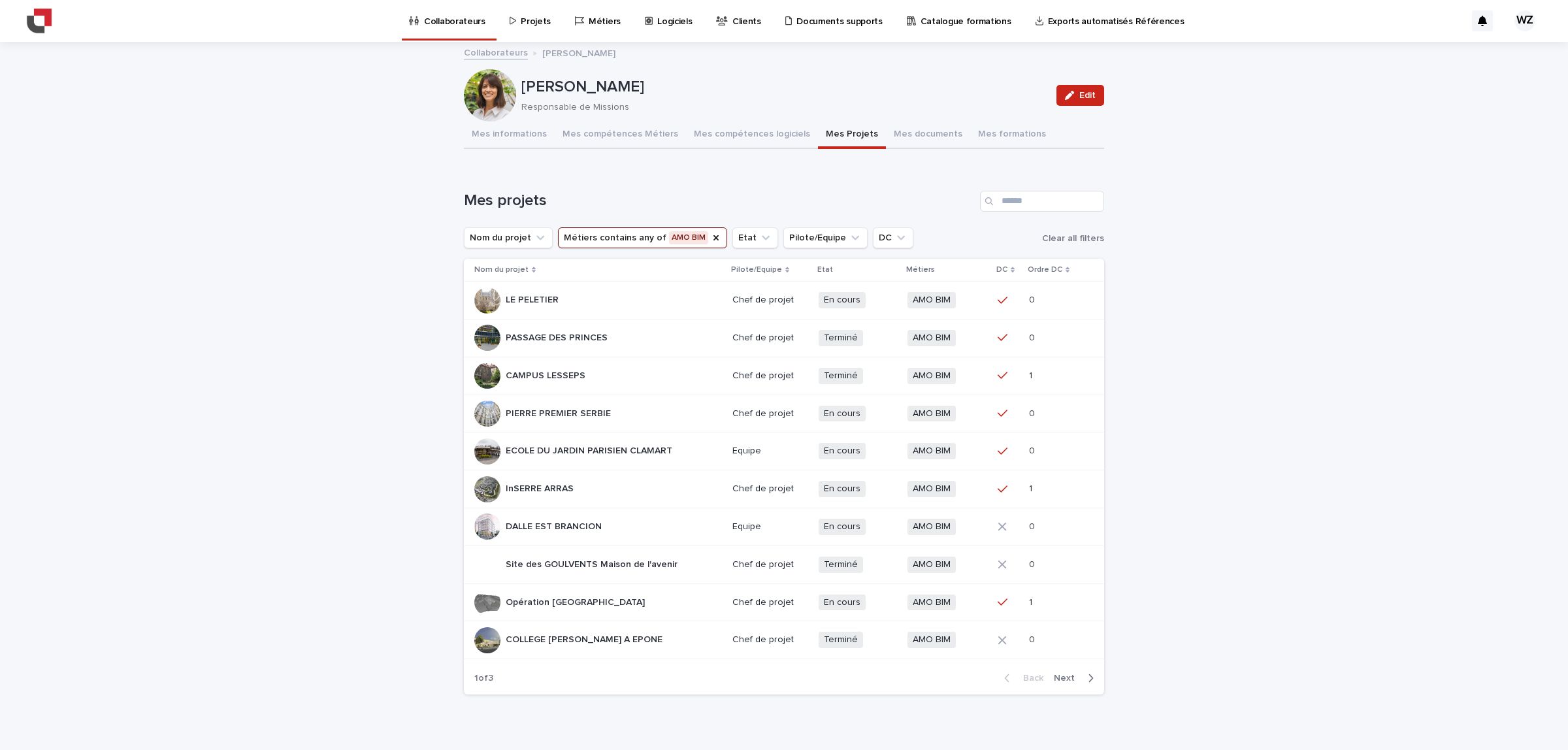
click at [1088, 680] on icon "button" at bounding box center [1091, 678] width 6 height 12
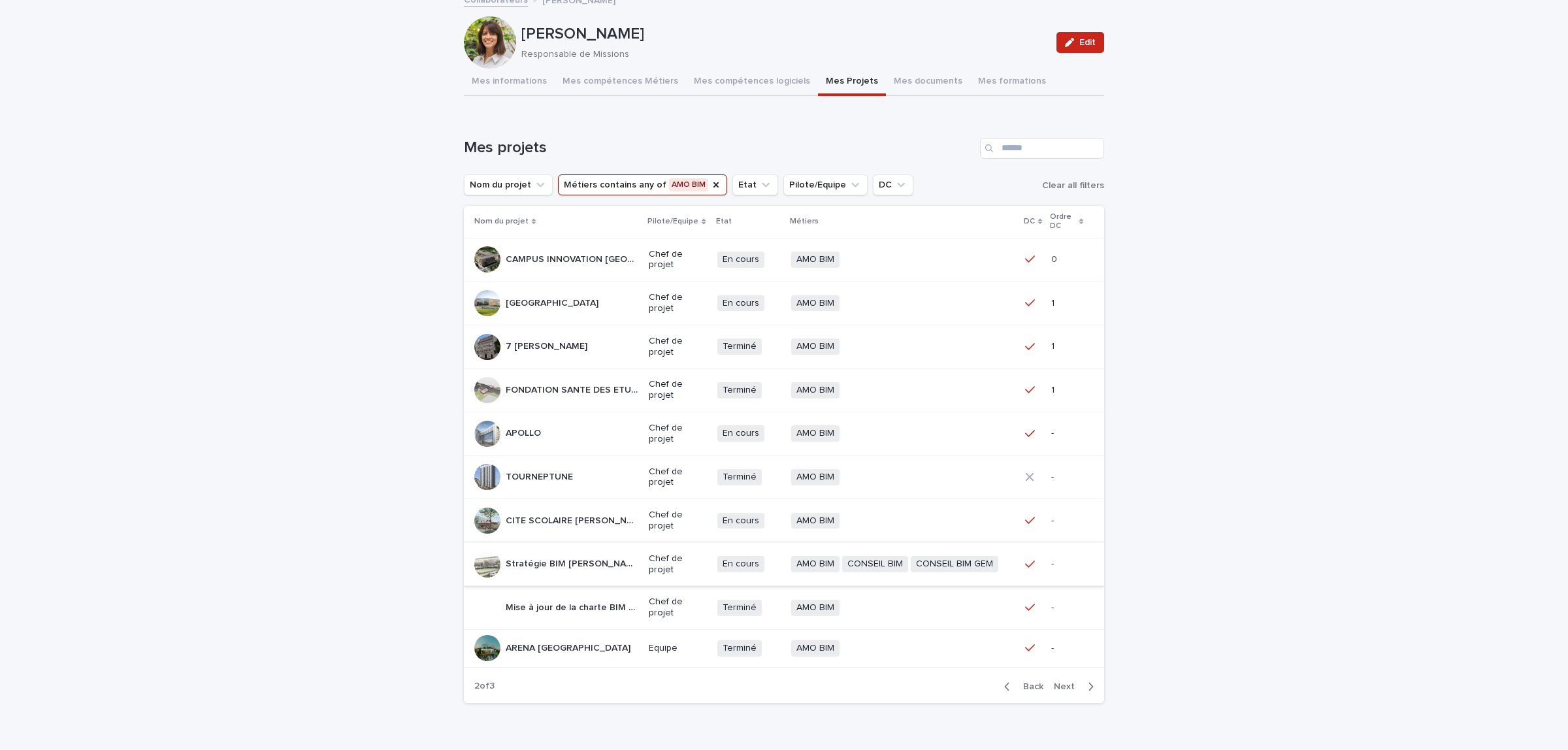
scroll to position [82, 0]
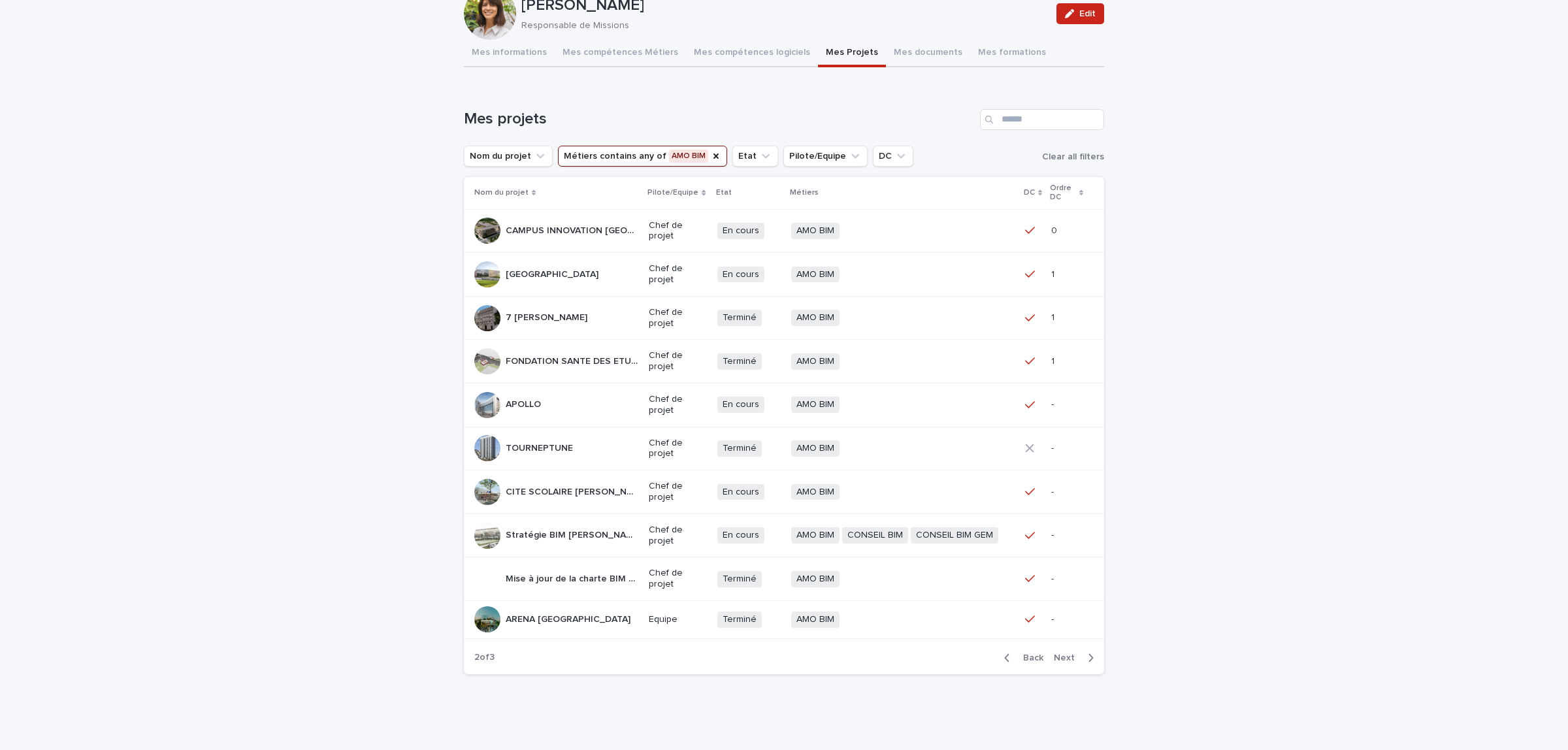
click at [1088, 661] on icon "button" at bounding box center [1091, 657] width 6 height 12
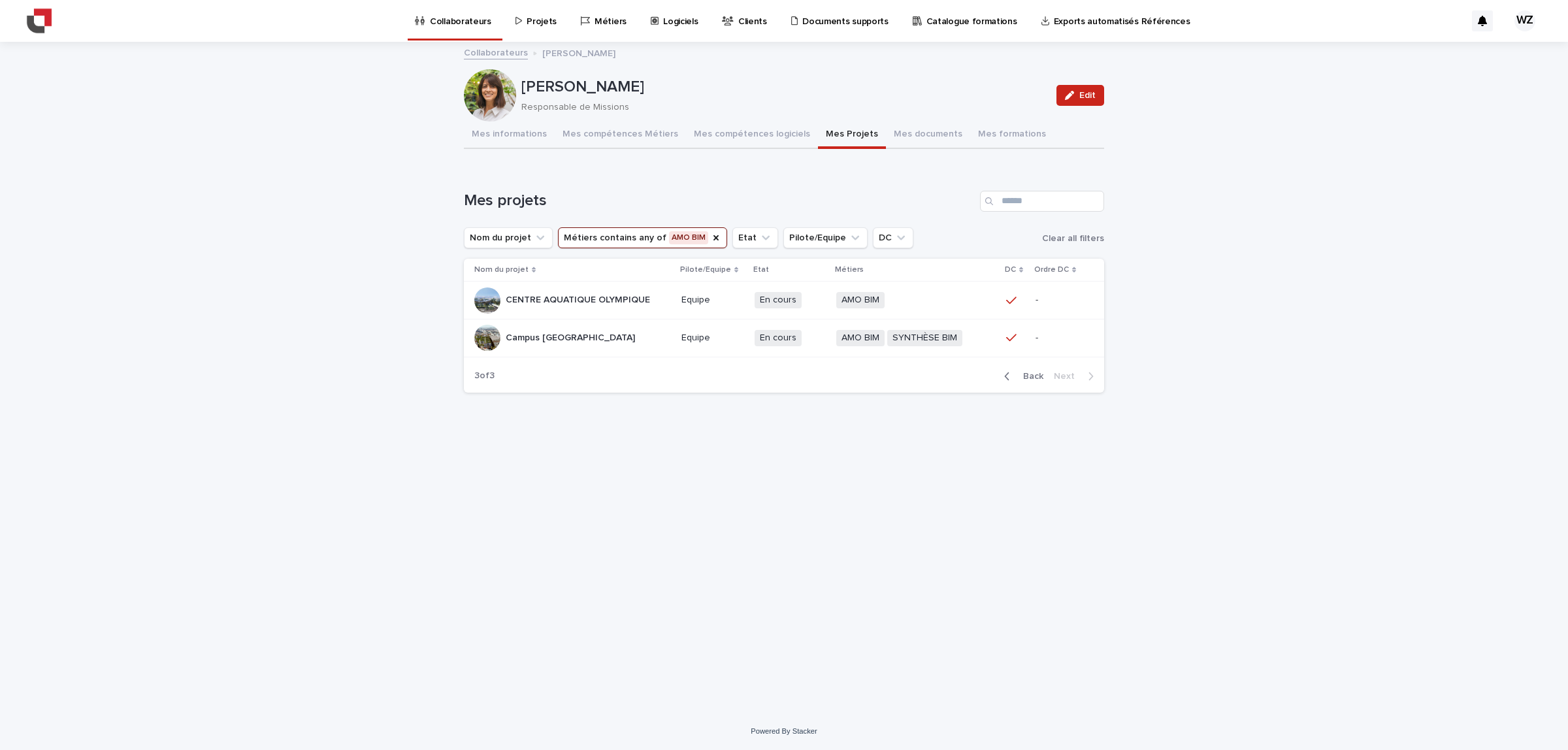
click at [1011, 382] on icon "button" at bounding box center [1007, 376] width 6 height 12
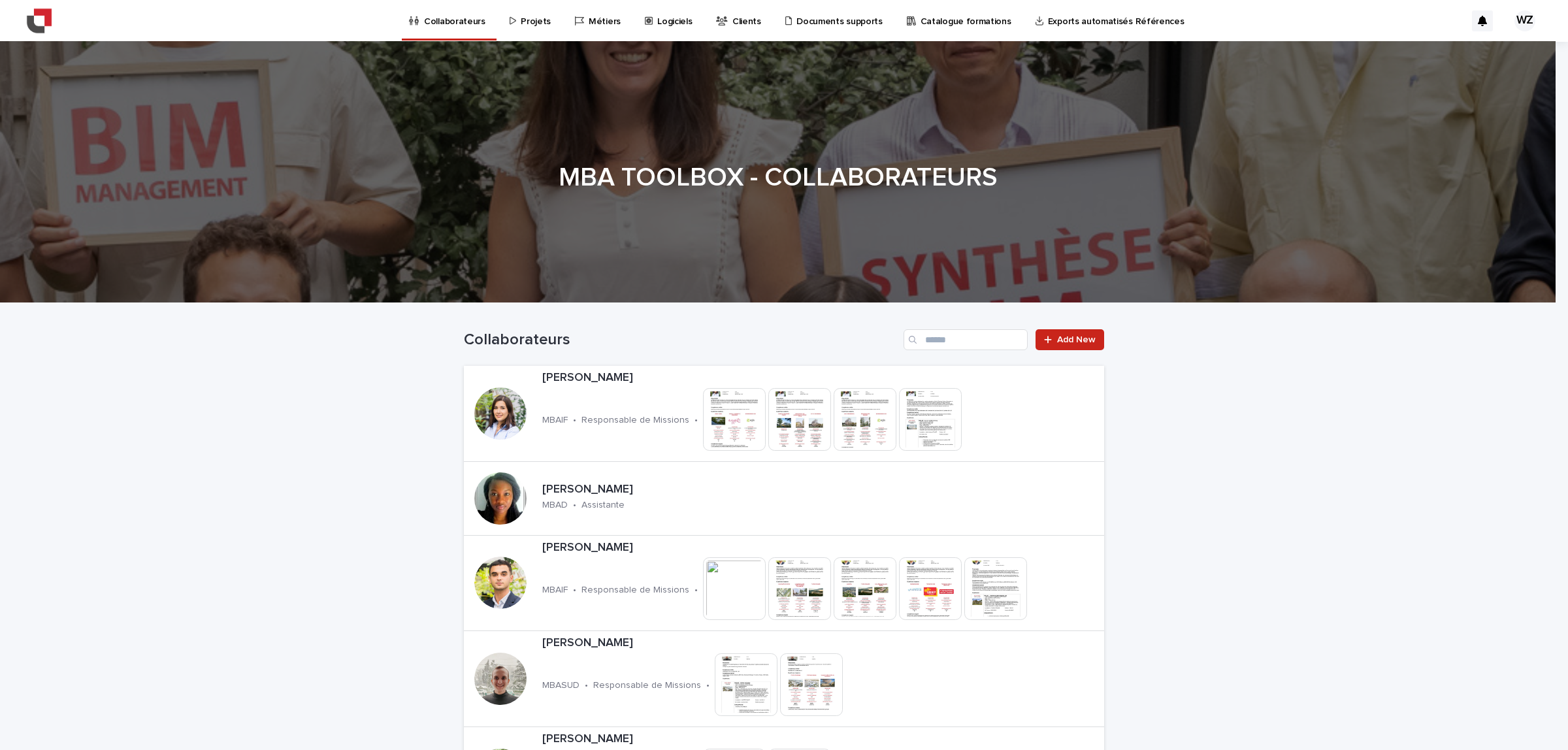
click at [534, 22] on p "Projets" at bounding box center [535, 13] width 30 height 28
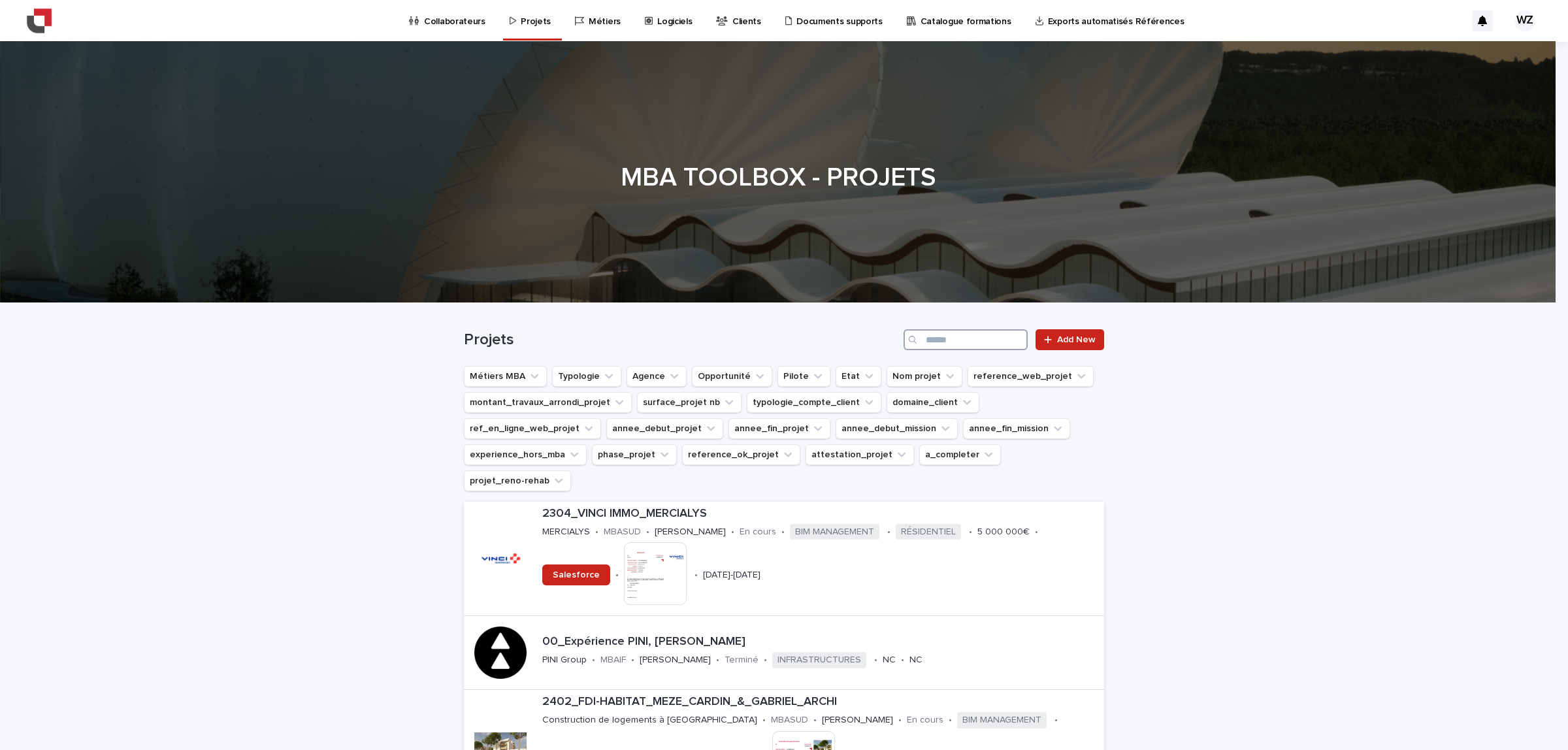
click at [928, 337] on input "Search" at bounding box center [966, 339] width 124 height 21
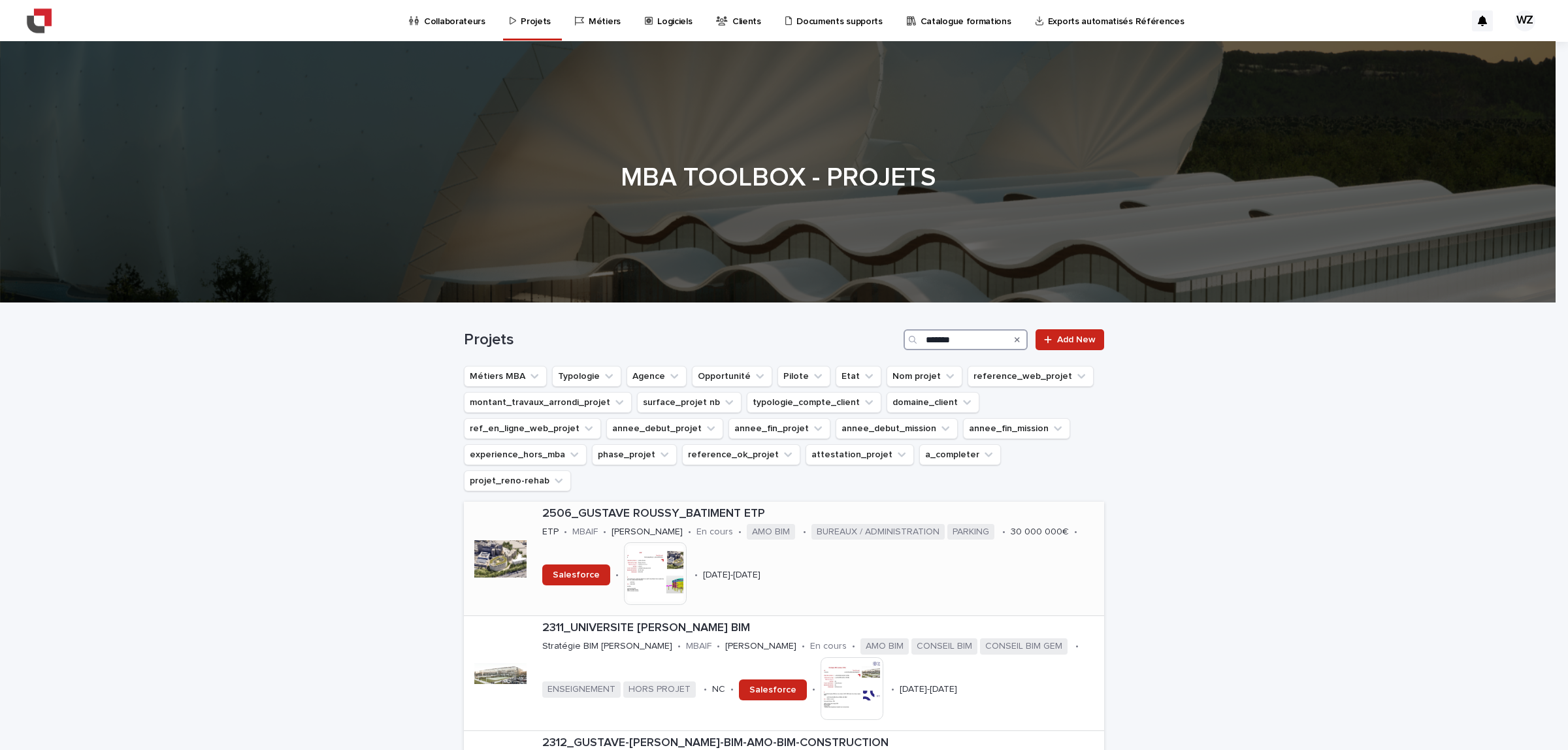
type input "*******"
click at [485, 533] on div at bounding box center [501, 558] width 52 height 52
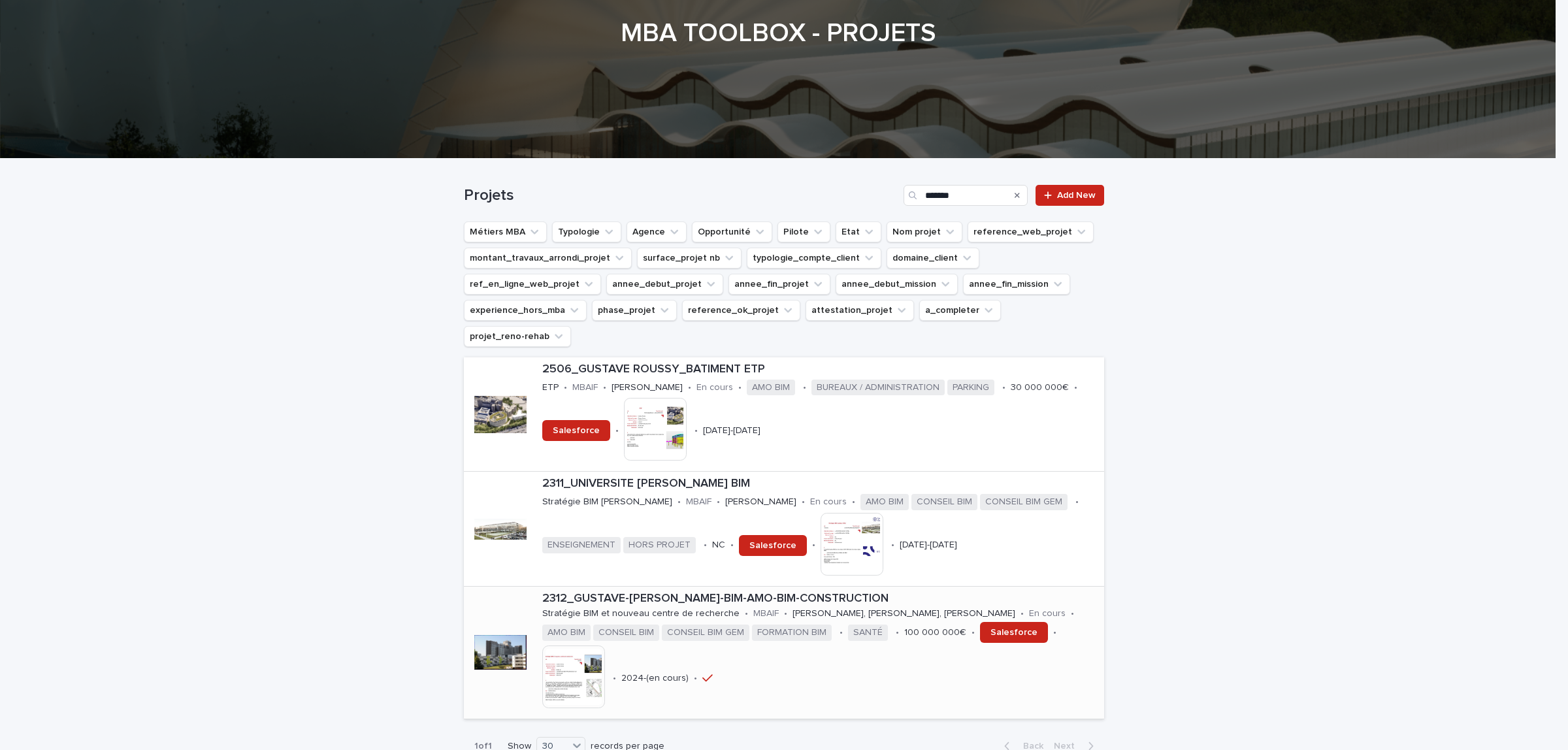
scroll to position [164, 0]
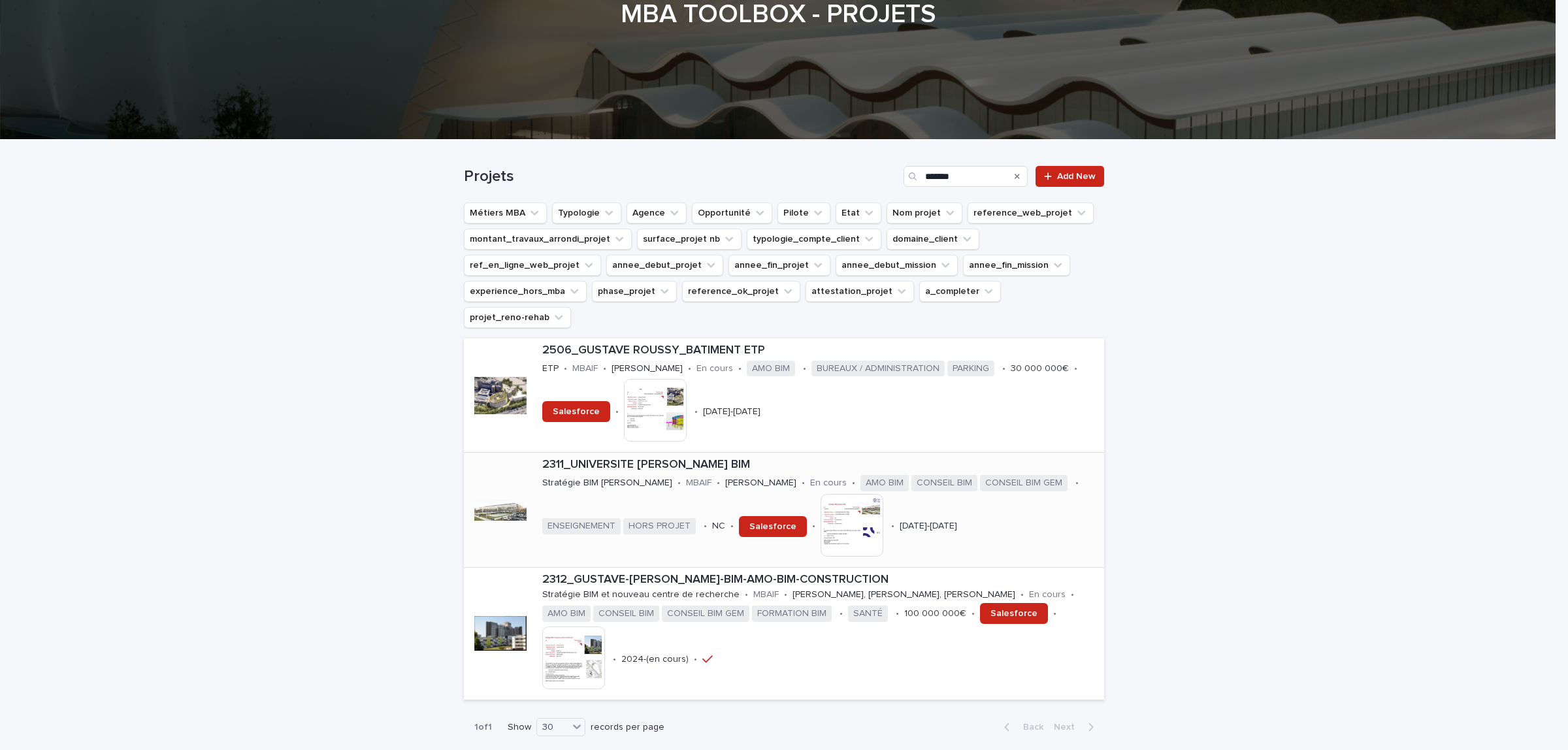
click at [485, 484] on div at bounding box center [501, 510] width 52 height 52
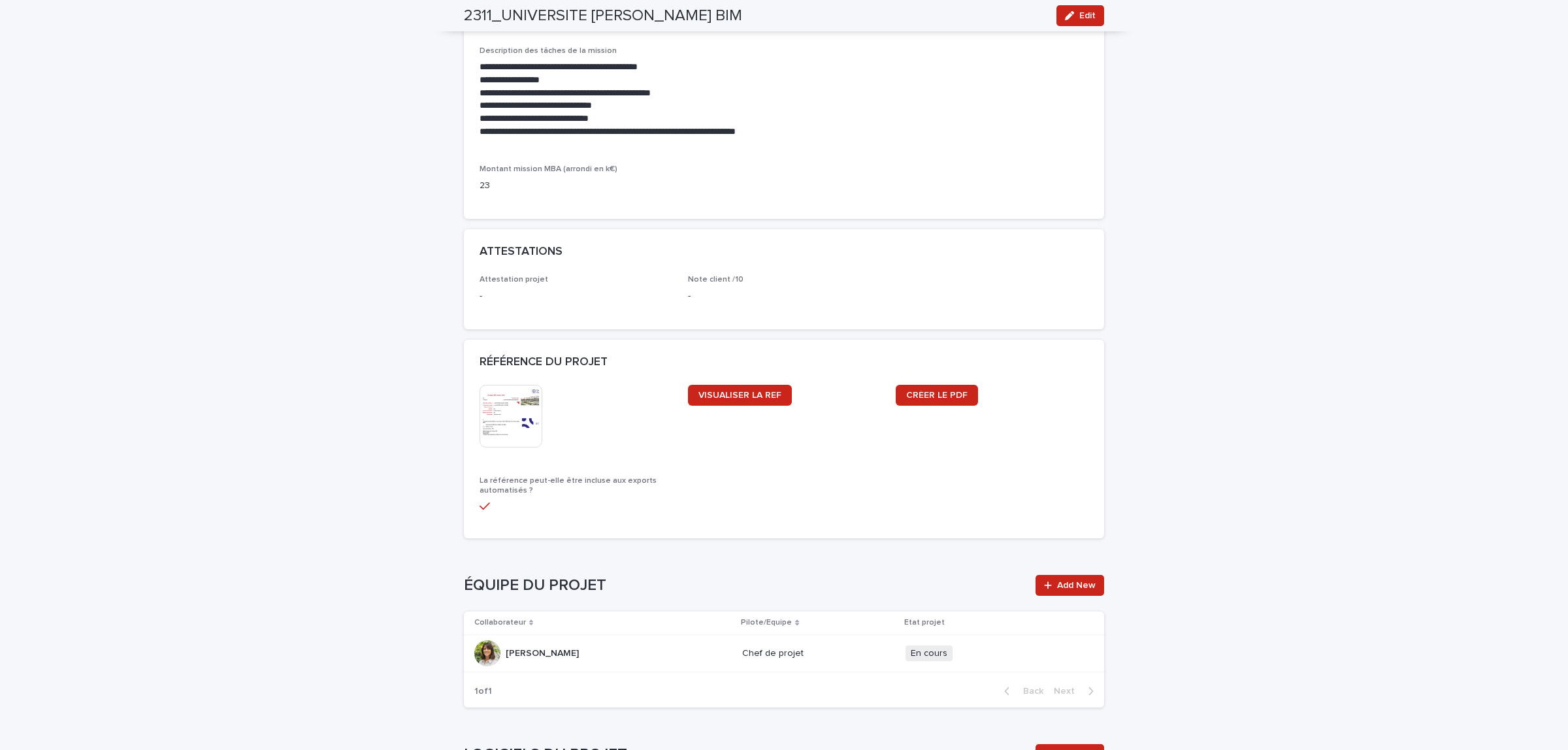
scroll to position [1062, 0]
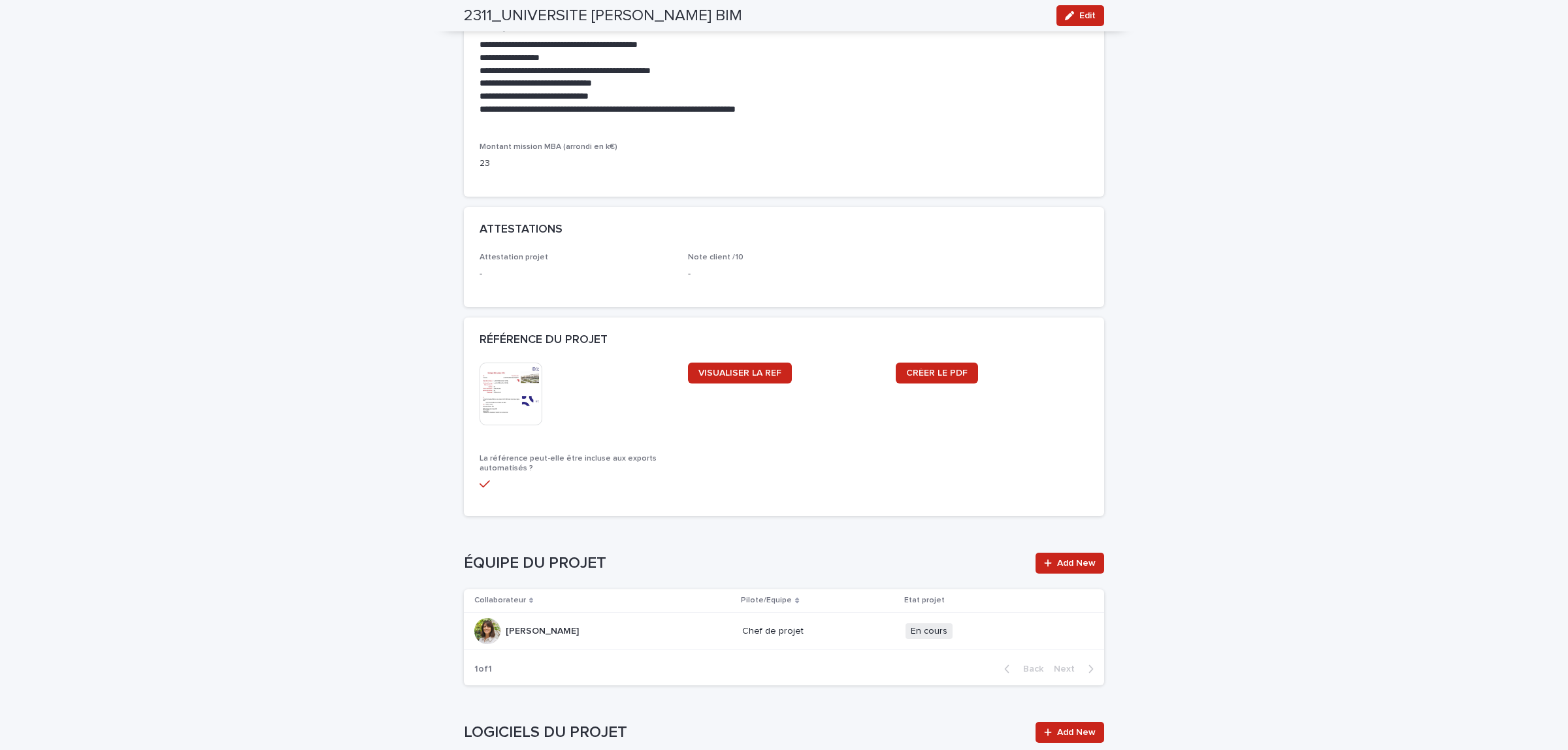
click at [512, 393] on img at bounding box center [511, 394] width 63 height 63
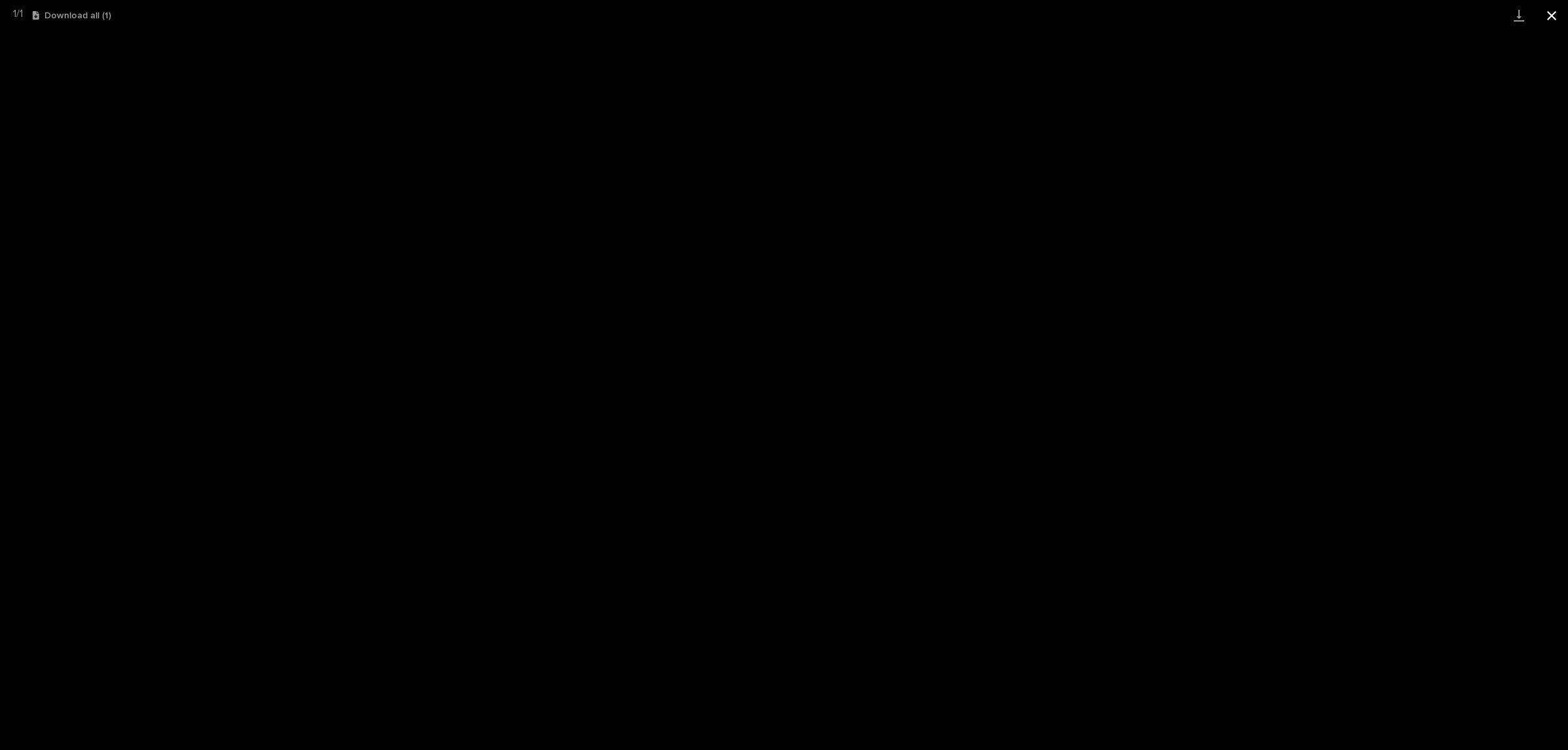
click at [1553, 18] on button "Close gallery" at bounding box center [1552, 15] width 32 height 31
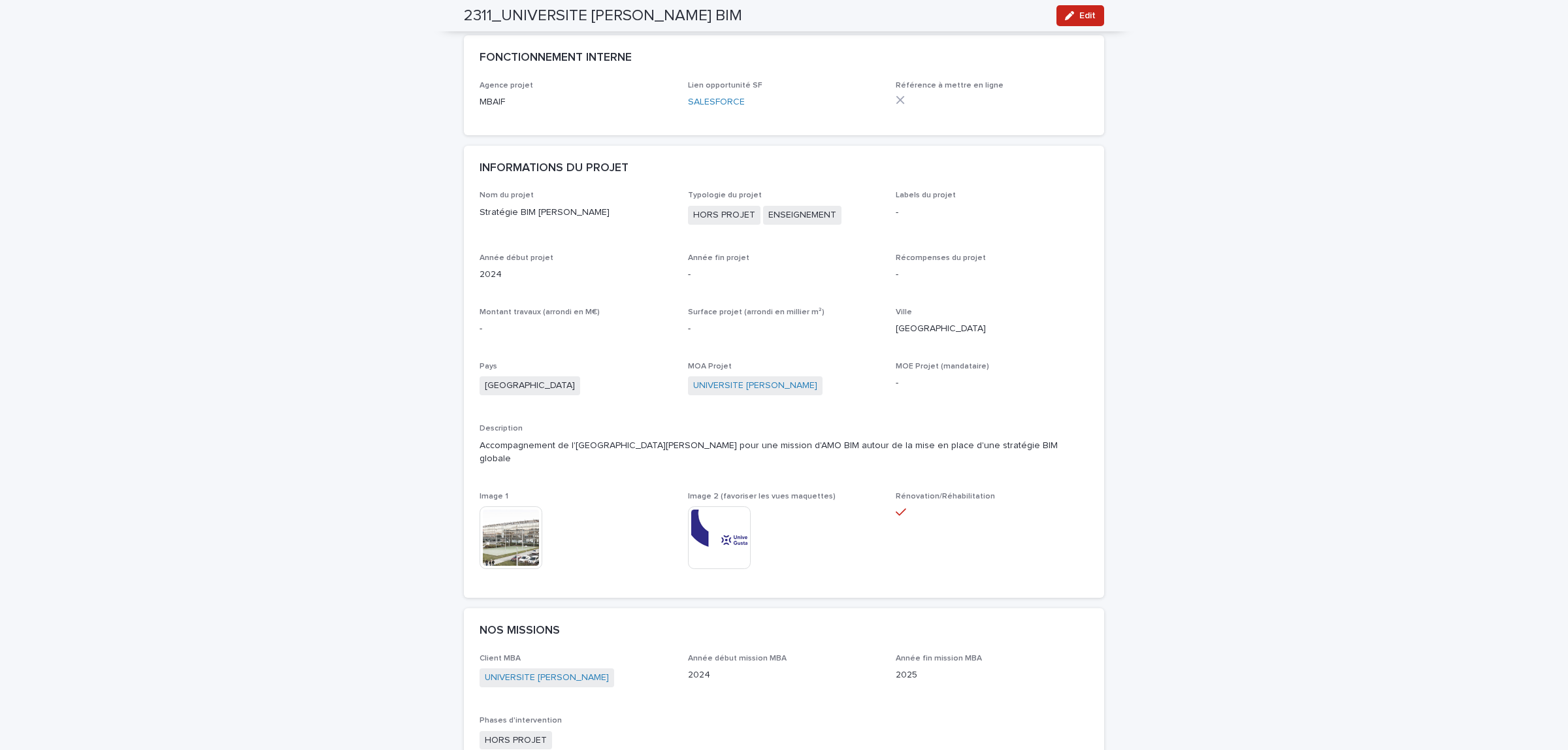
scroll to position [0, 0]
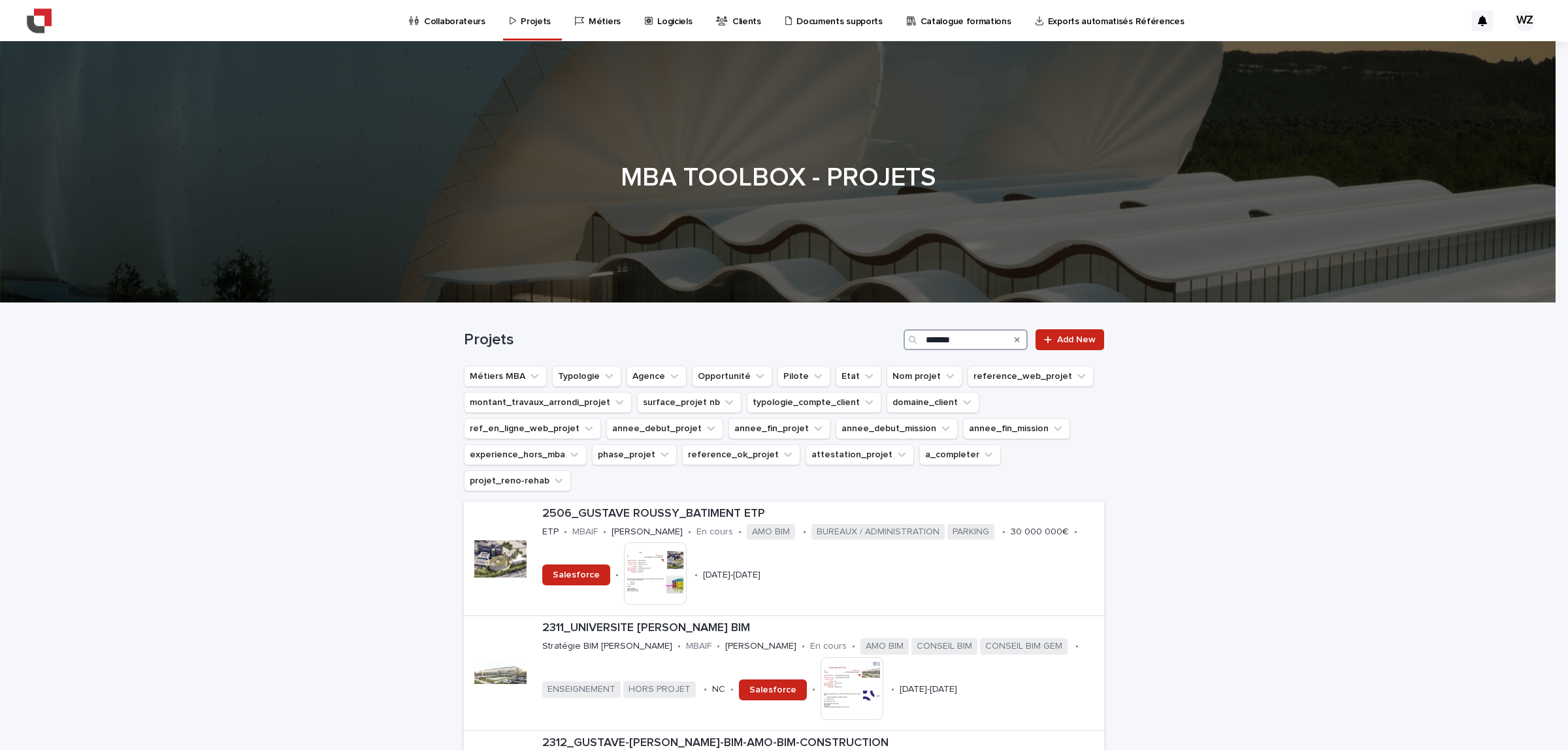
drag, startPoint x: 968, startPoint y: 338, endPoint x: 825, endPoint y: 331, distance: 143.2
click at [826, 334] on div "Projets ******* Add New" at bounding box center [784, 339] width 640 height 21
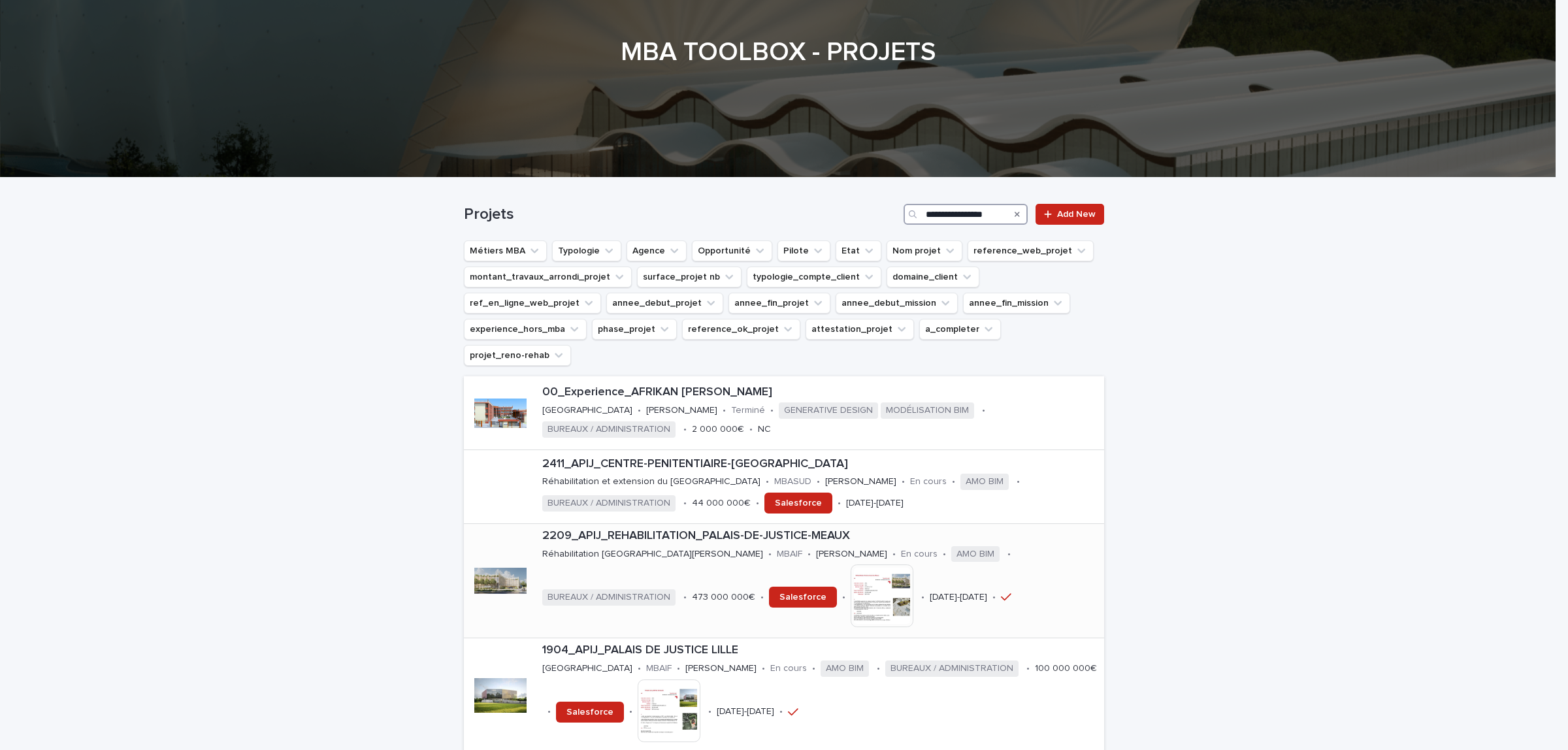
scroll to position [164, 0]
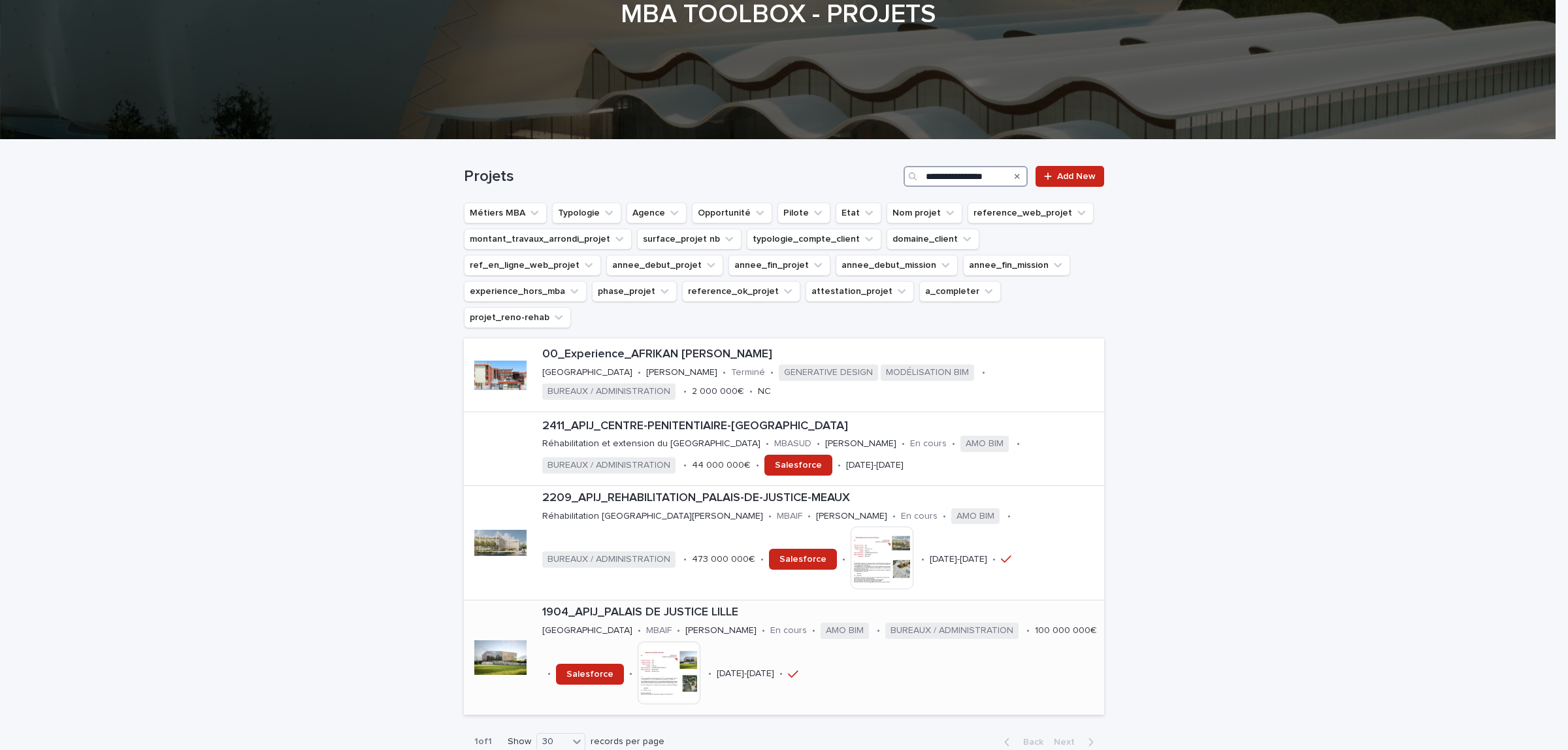
type input "**********"
click at [492, 632] on div at bounding box center [501, 658] width 52 height 52
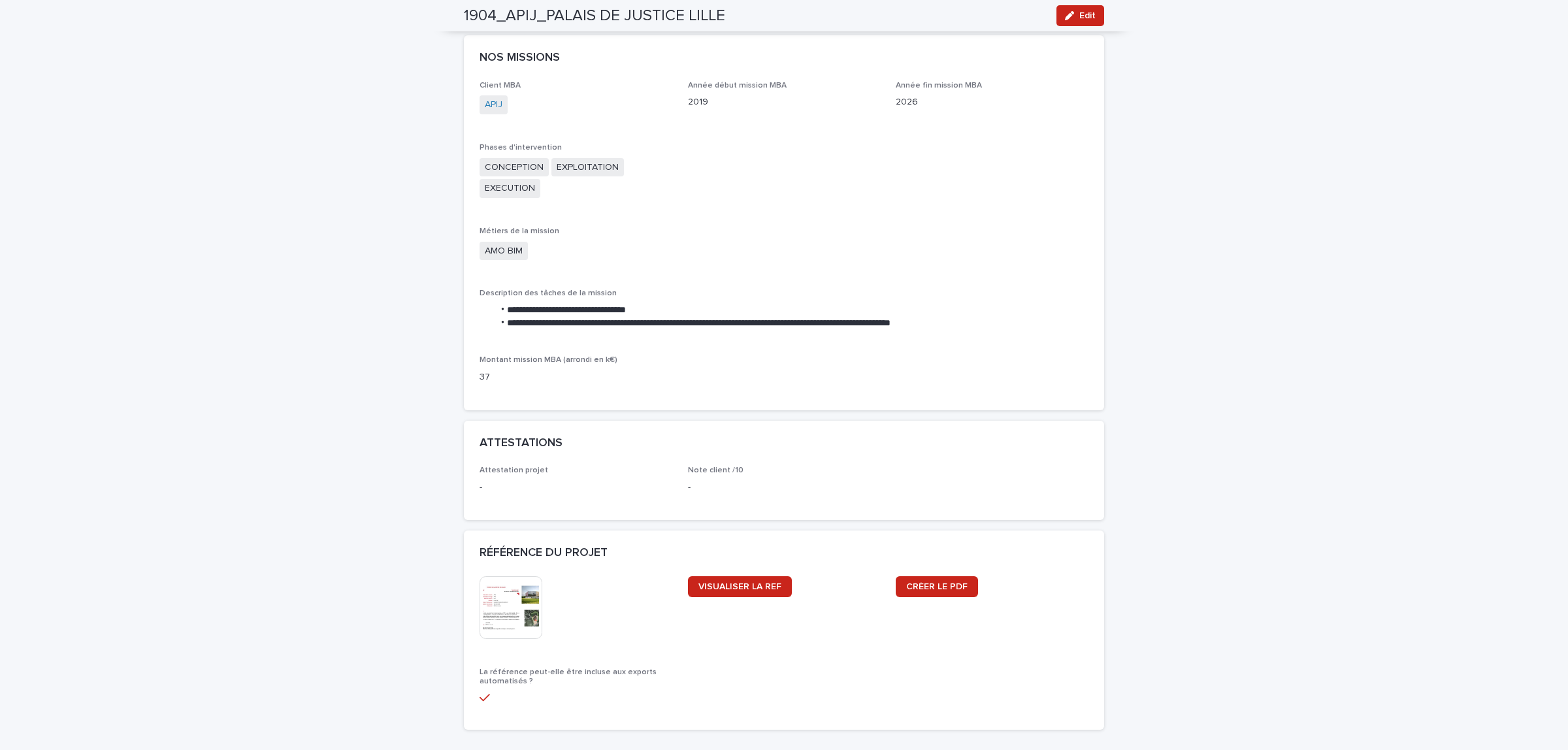
scroll to position [980, 0]
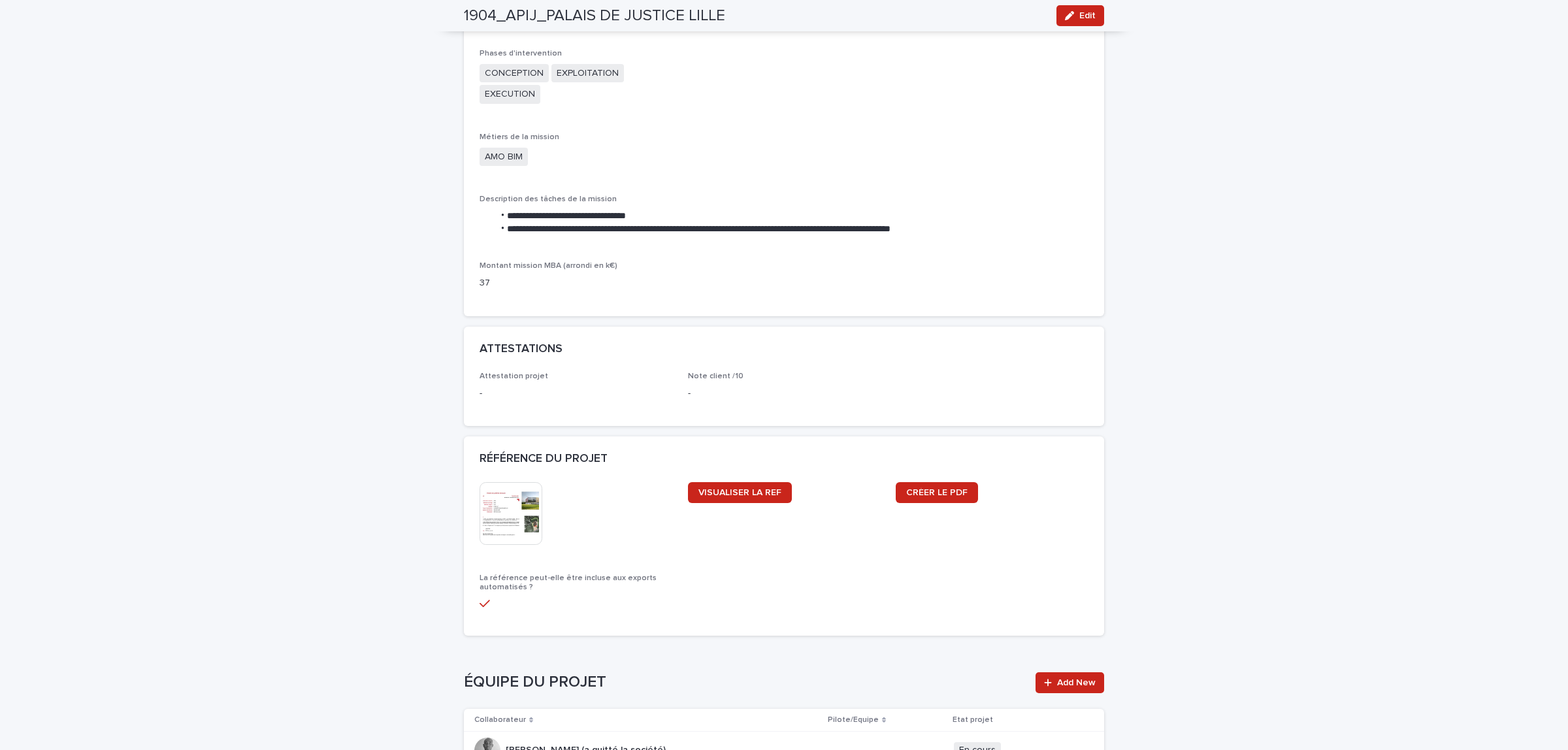
click at [521, 518] on img at bounding box center [511, 513] width 63 height 63
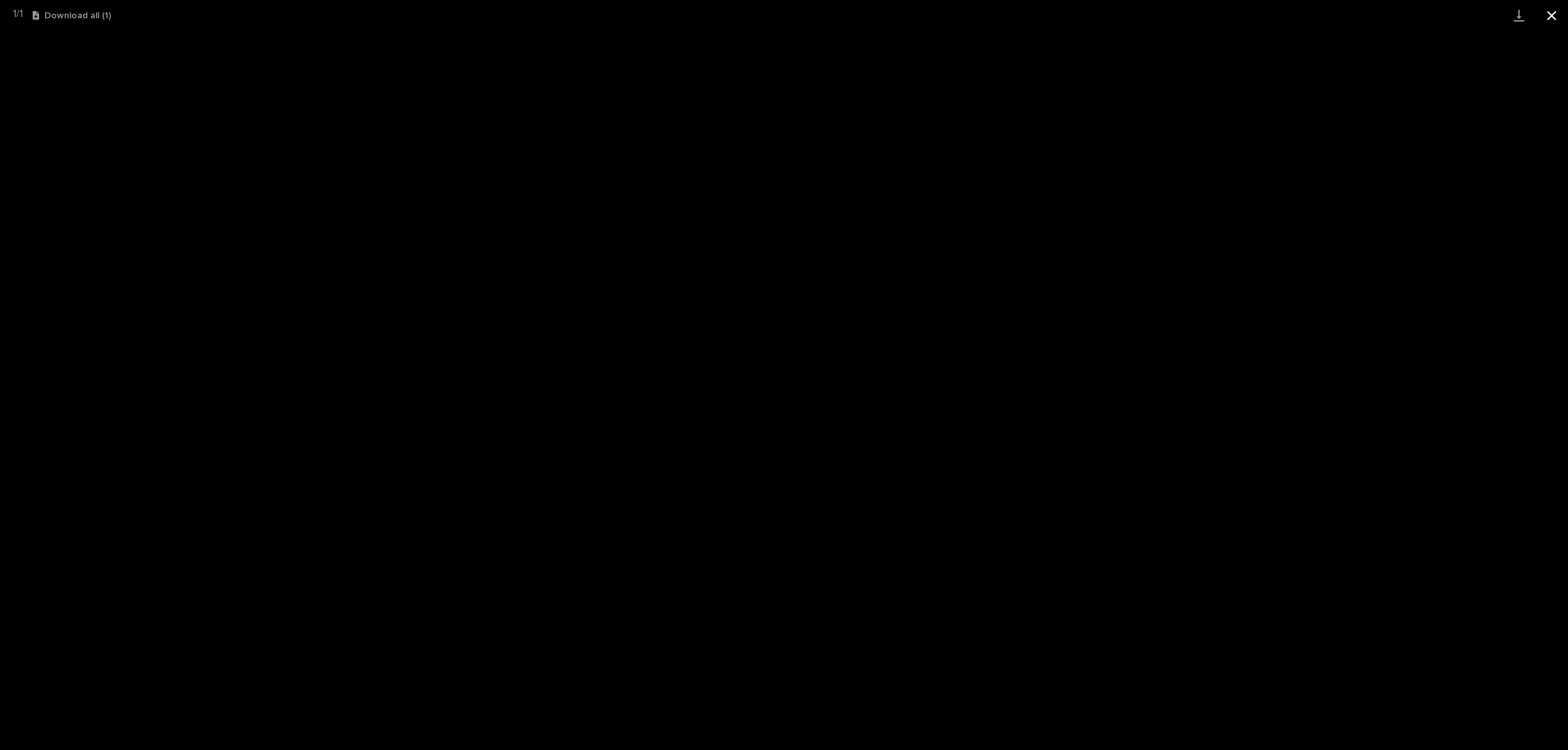
click at [1553, 18] on button "Close gallery" at bounding box center [1552, 15] width 32 height 31
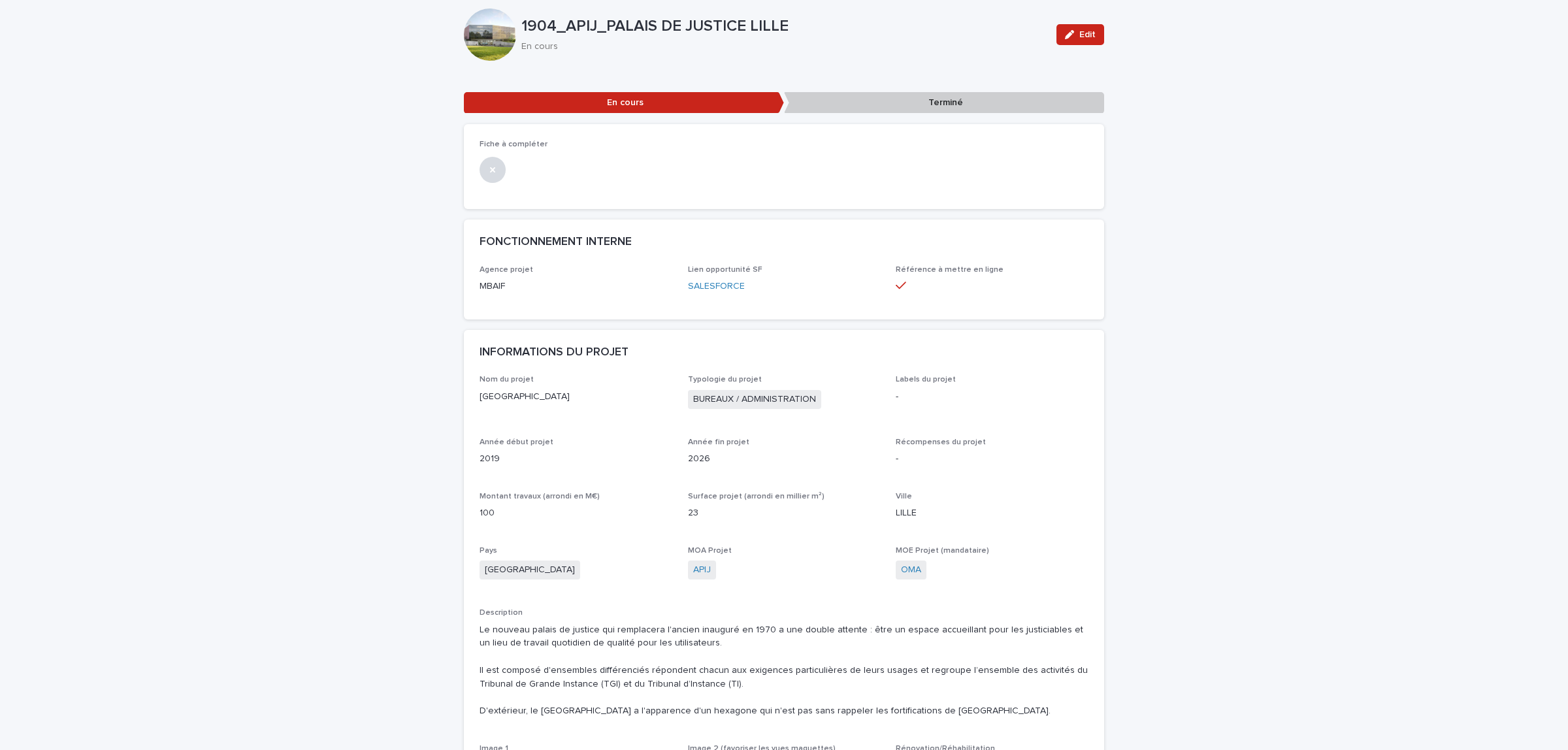
scroll to position [0, 0]
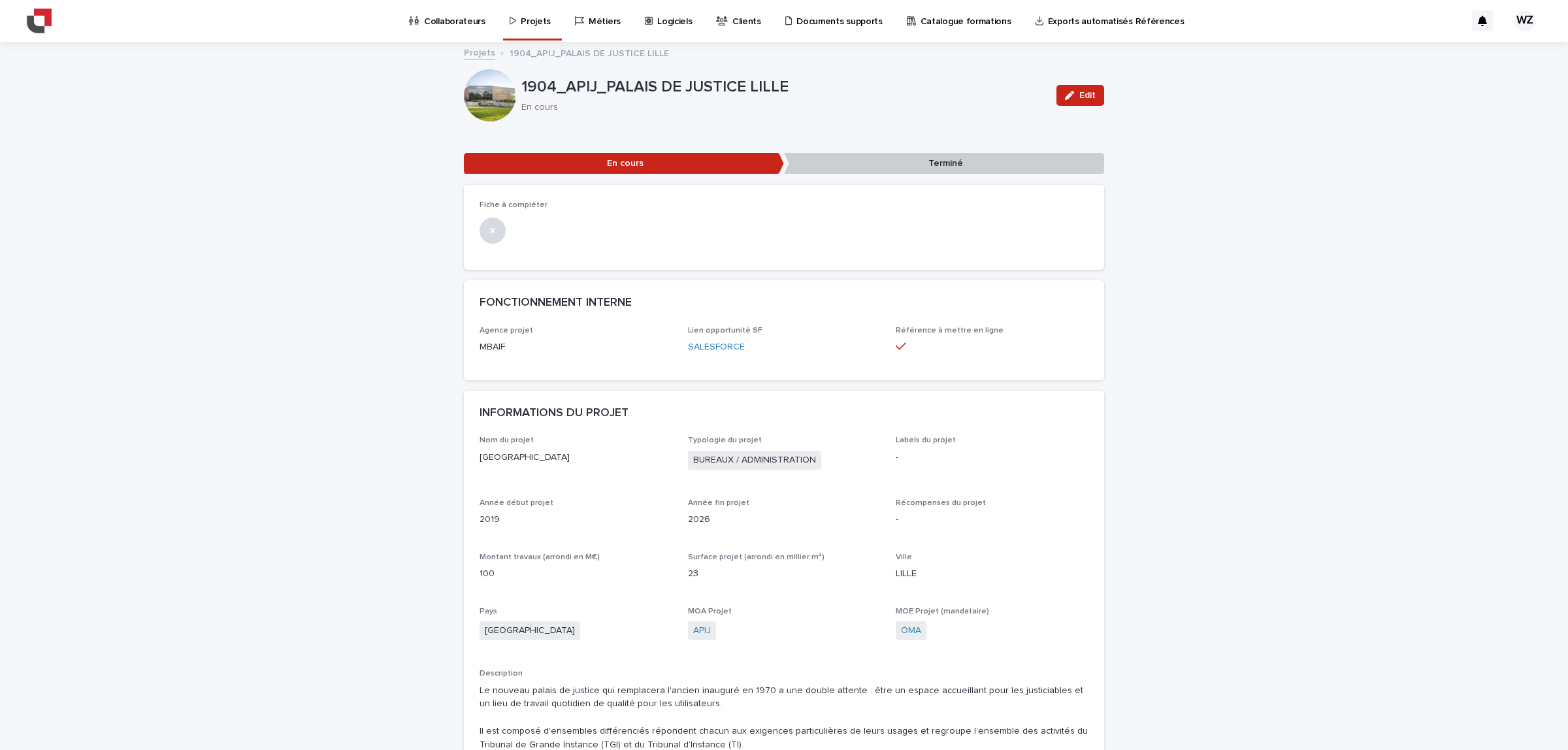
drag, startPoint x: 566, startPoint y: 59, endPoint x: 560, endPoint y: 56, distance: 6.7
click at [530, 21] on p "Projets" at bounding box center [535, 13] width 30 height 28
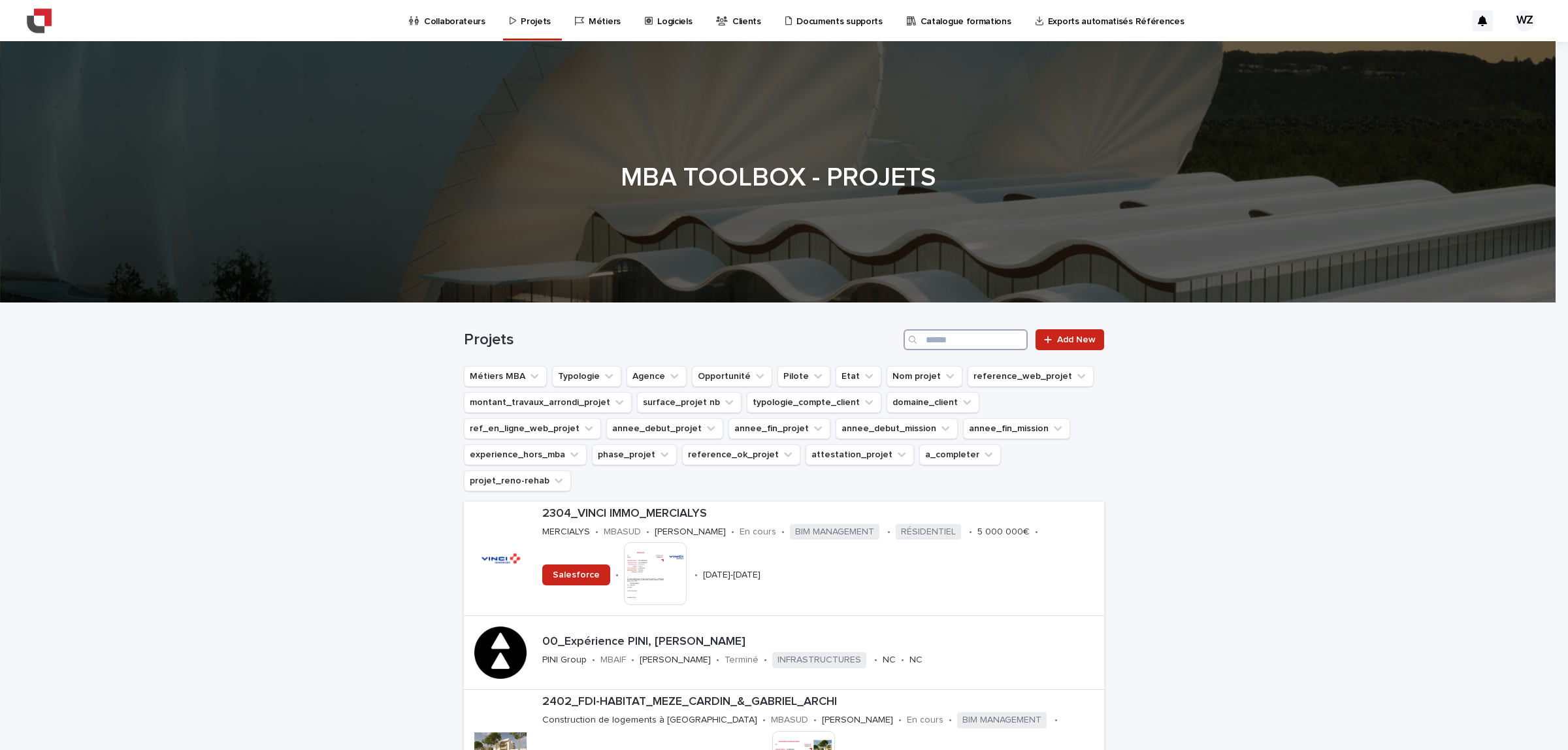
click at [955, 336] on input "Search" at bounding box center [966, 339] width 124 height 21
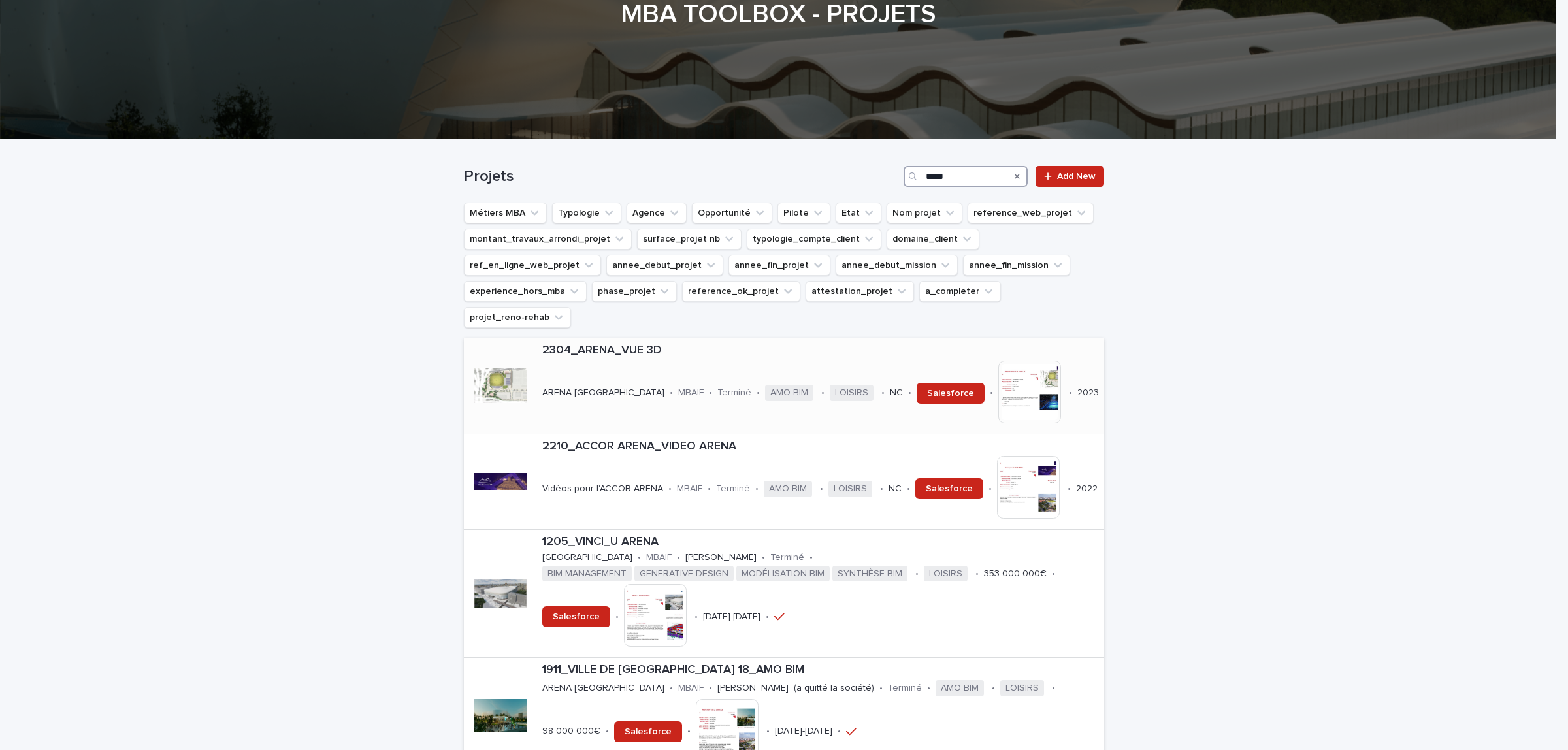
scroll to position [246, 0]
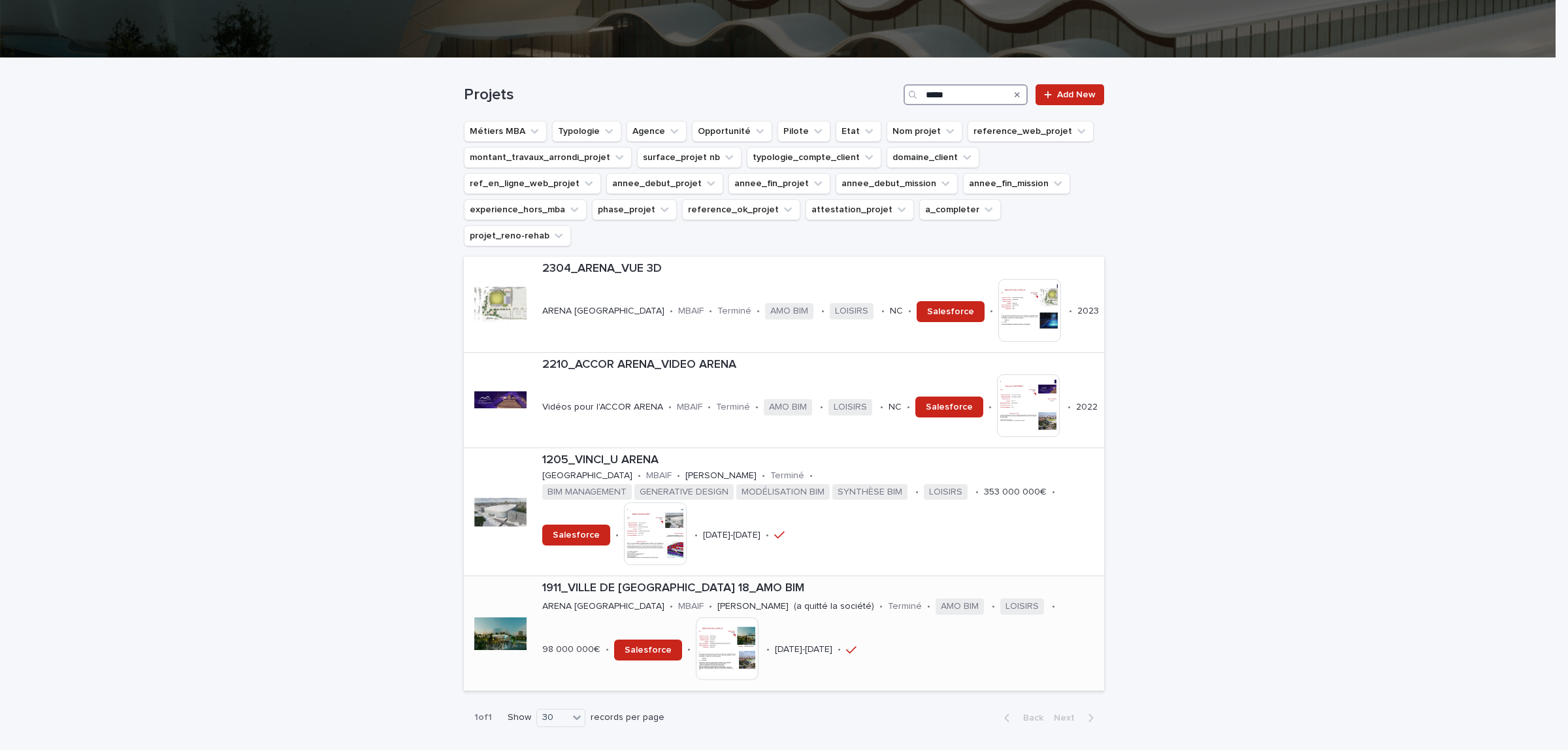
type input "*****"
click at [537, 606] on div "1911_VILLE DE [GEOGRAPHIC_DATA] 18_AMO [GEOGRAPHIC_DATA] [GEOGRAPHIC_DATA] • MB…" at bounding box center [820, 633] width 567 height 113
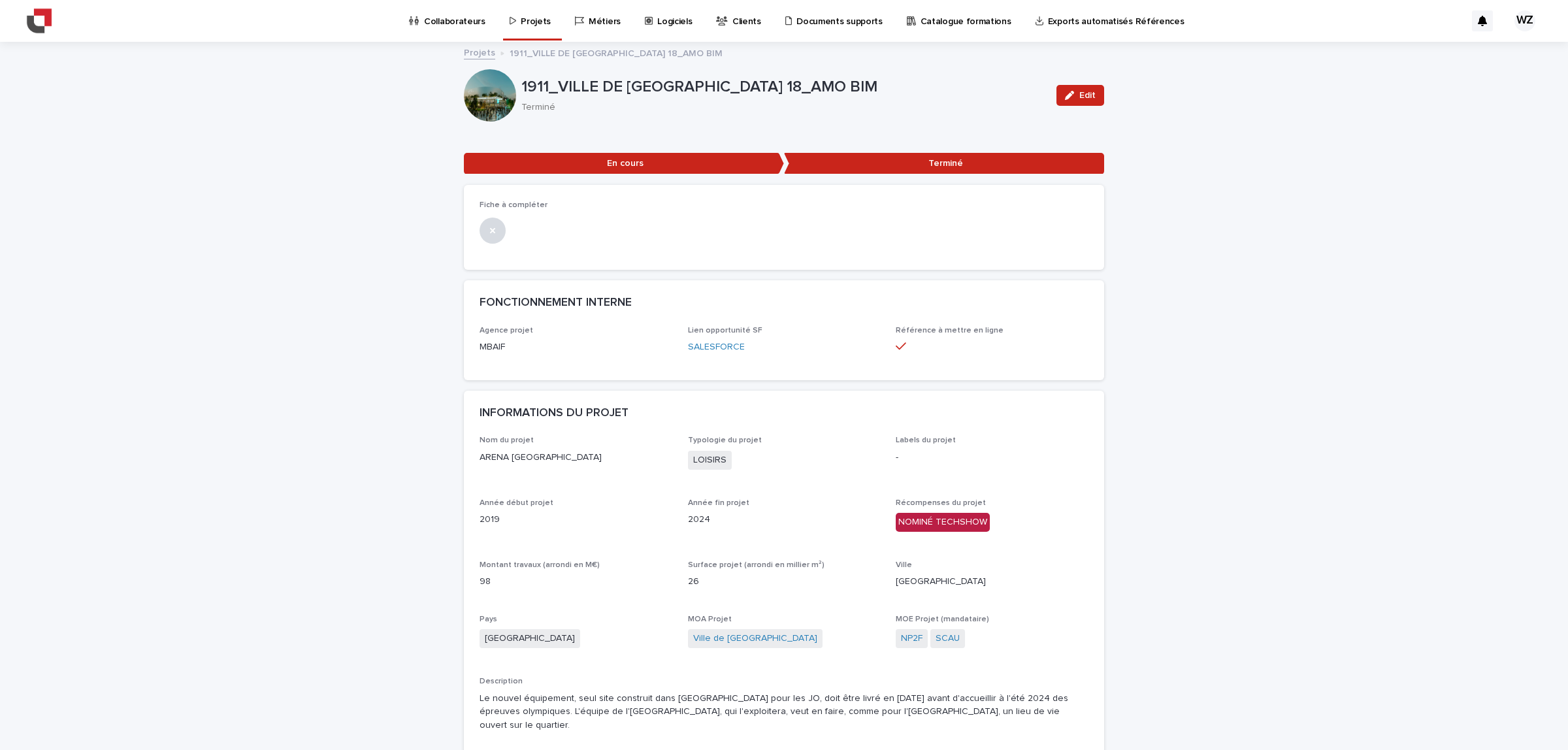
drag, startPoint x: 485, startPoint y: 452, endPoint x: 618, endPoint y: 462, distance: 133.4
click at [618, 462] on div "Nom du projet ARENA PORTE DE LA CHAPELLE Typologie du projet LOISIRS Labels du …" at bounding box center [784, 650] width 640 height 429
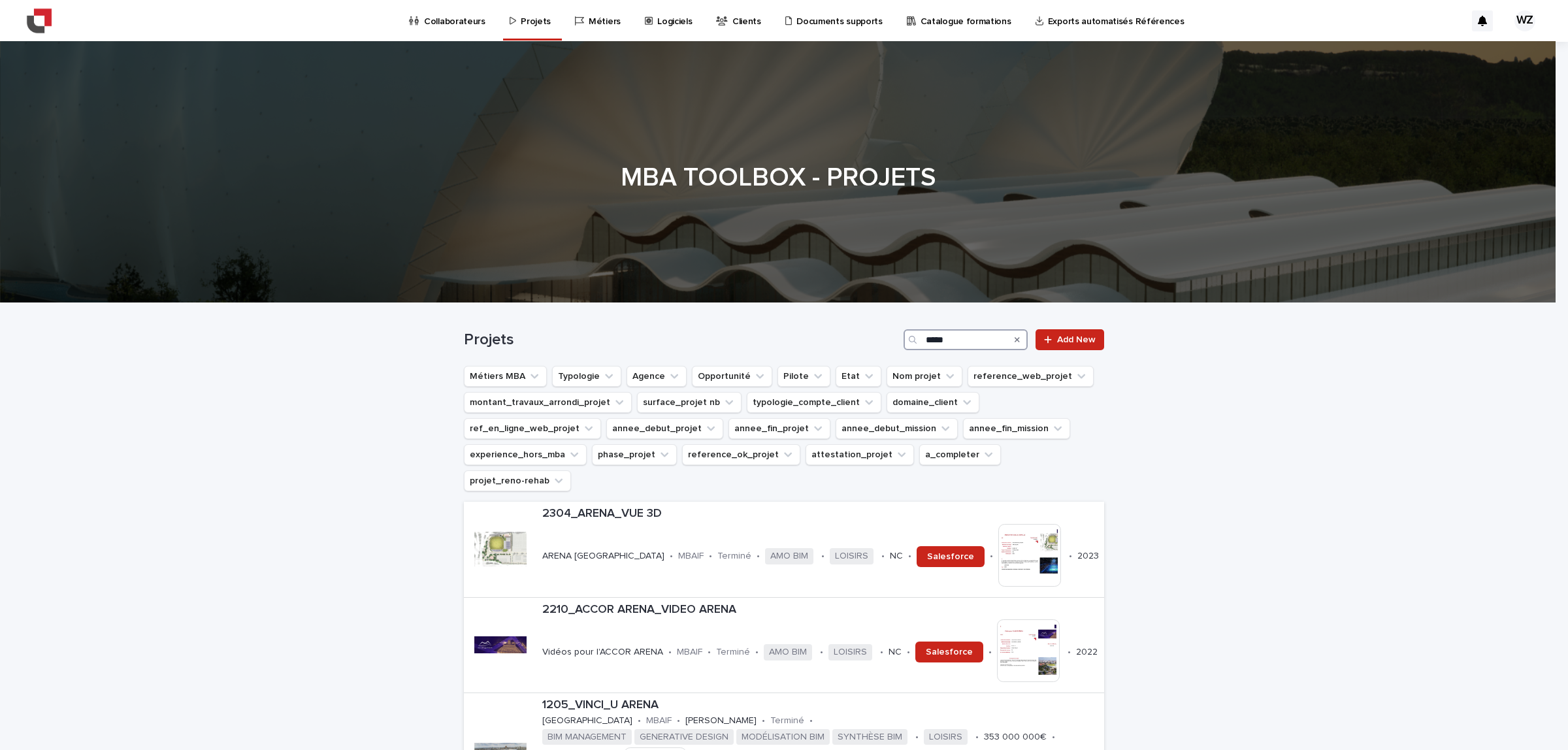
click at [940, 338] on input "*****" at bounding box center [966, 339] width 124 height 21
drag, startPoint x: 953, startPoint y: 337, endPoint x: 895, endPoint y: 335, distance: 58.0
click at [895, 335] on div "Projets ***** Add New" at bounding box center [784, 339] width 640 height 21
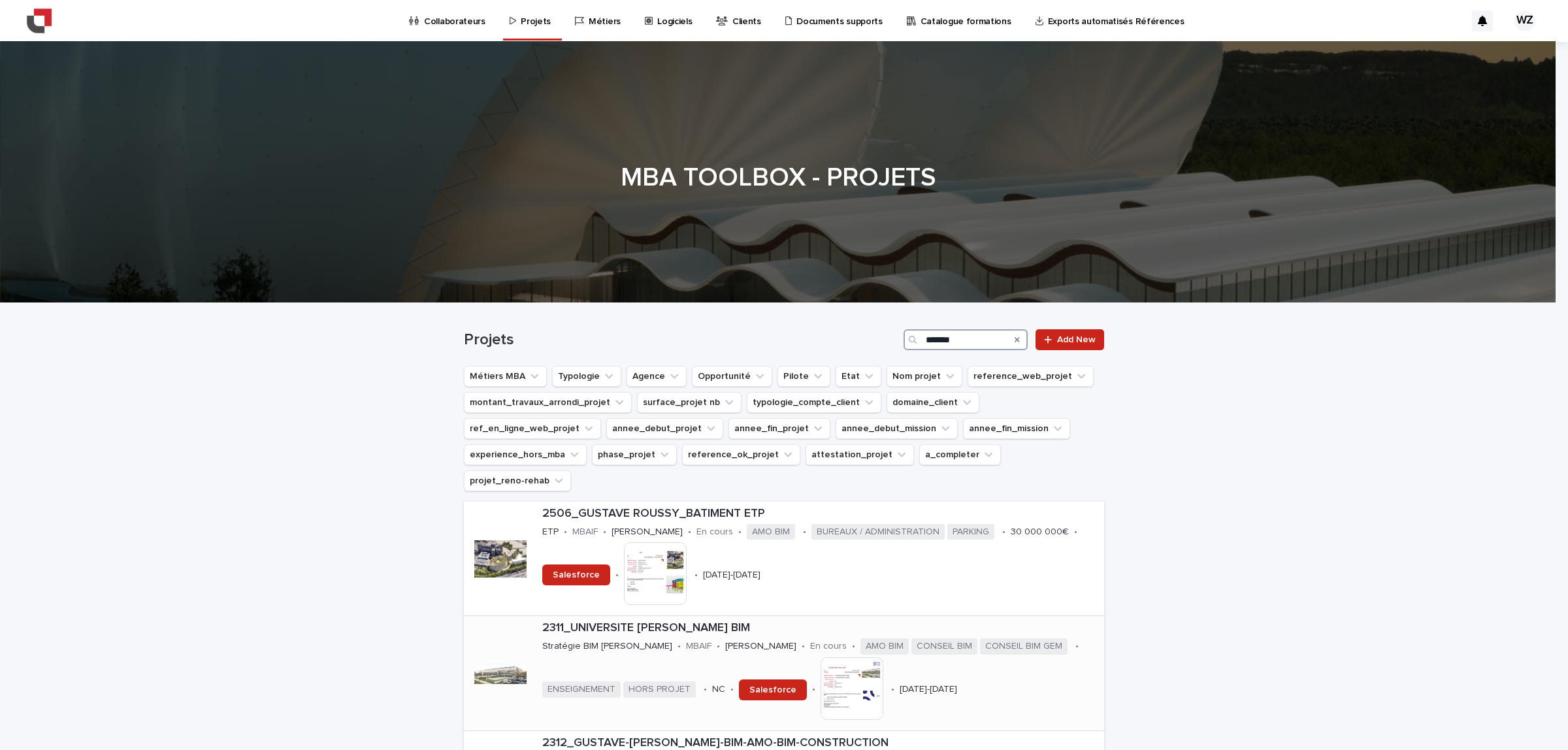
scroll to position [82, 0]
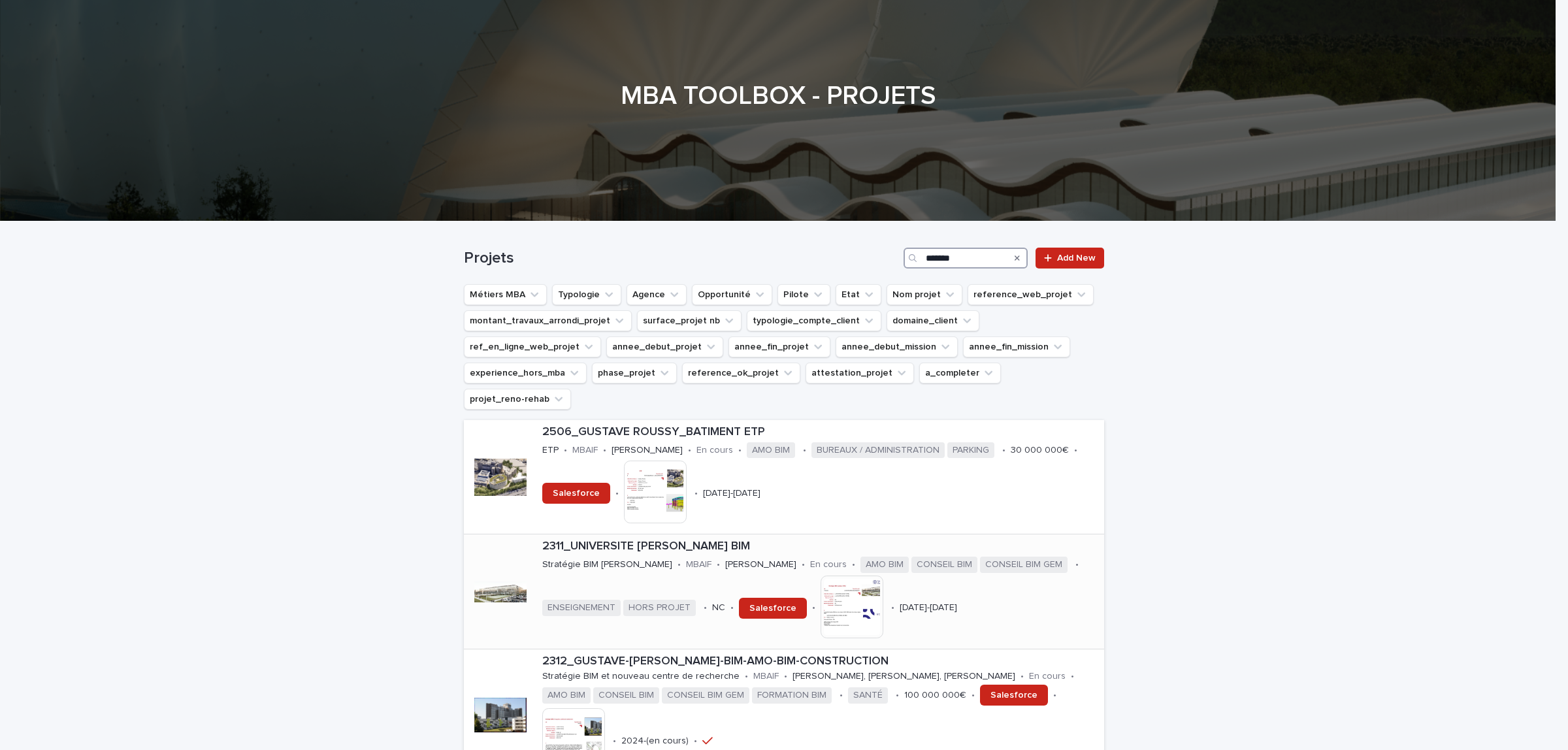
type input "*******"
click at [484, 574] on div at bounding box center [501, 592] width 52 height 52
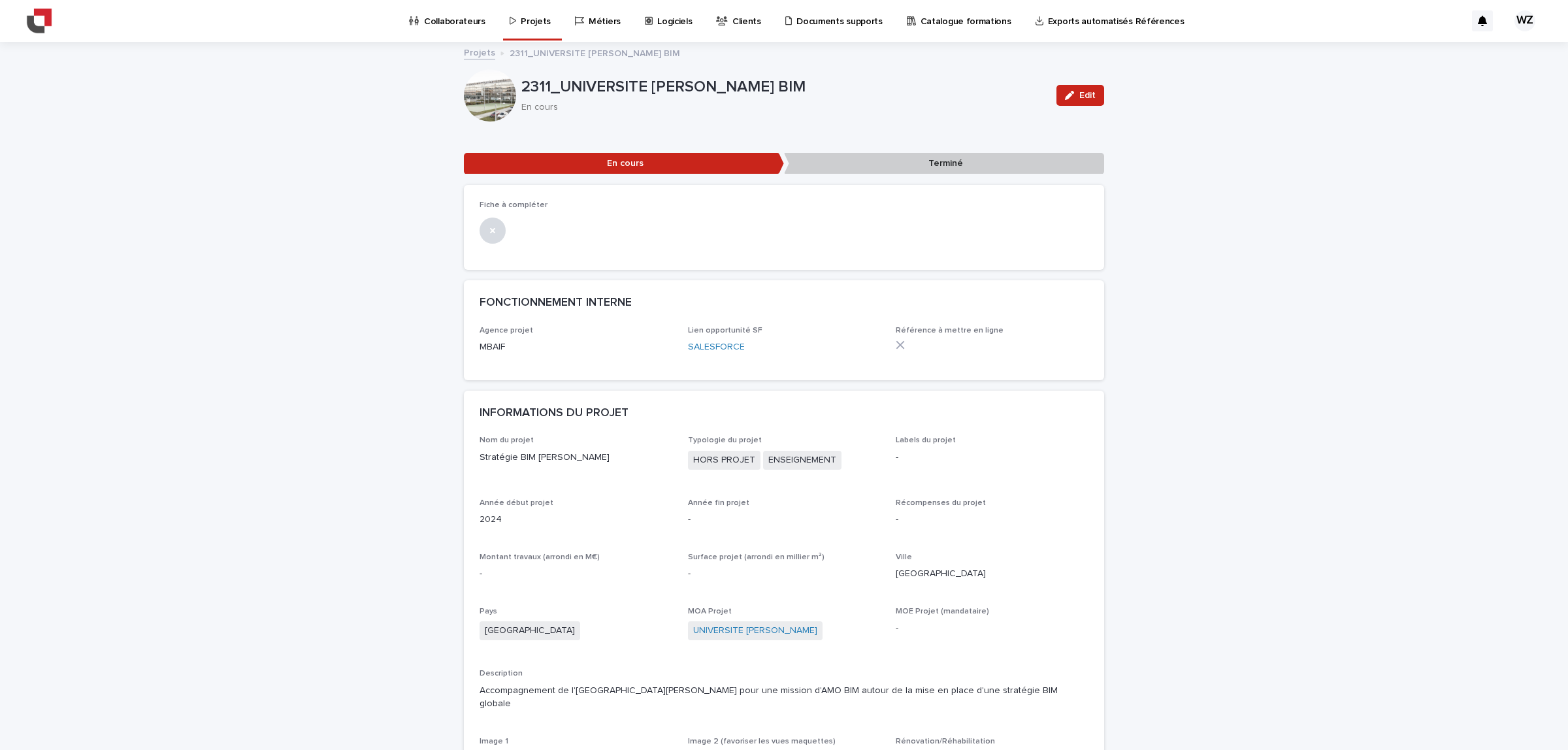
drag, startPoint x: 528, startPoint y: 458, endPoint x: 592, endPoint y: 465, distance: 64.4
click at [592, 465] on div "Nom du projet Stratégie BIM Gustave Eiffel" at bounding box center [575, 455] width 192 height 39
drag, startPoint x: 681, startPoint y: 631, endPoint x: 848, endPoint y: 635, distance: 167.0
click at [848, 635] on div "Nom du projet Stratégie BIM Gustave Eiffel Typologie du projet HORS PROJET ENSE…" at bounding box center [783, 631] width 609 height 391
copy link "UNIVERSITE GUSTAVE EIFFEL"
